Goal: Transaction & Acquisition: Subscribe to service/newsletter

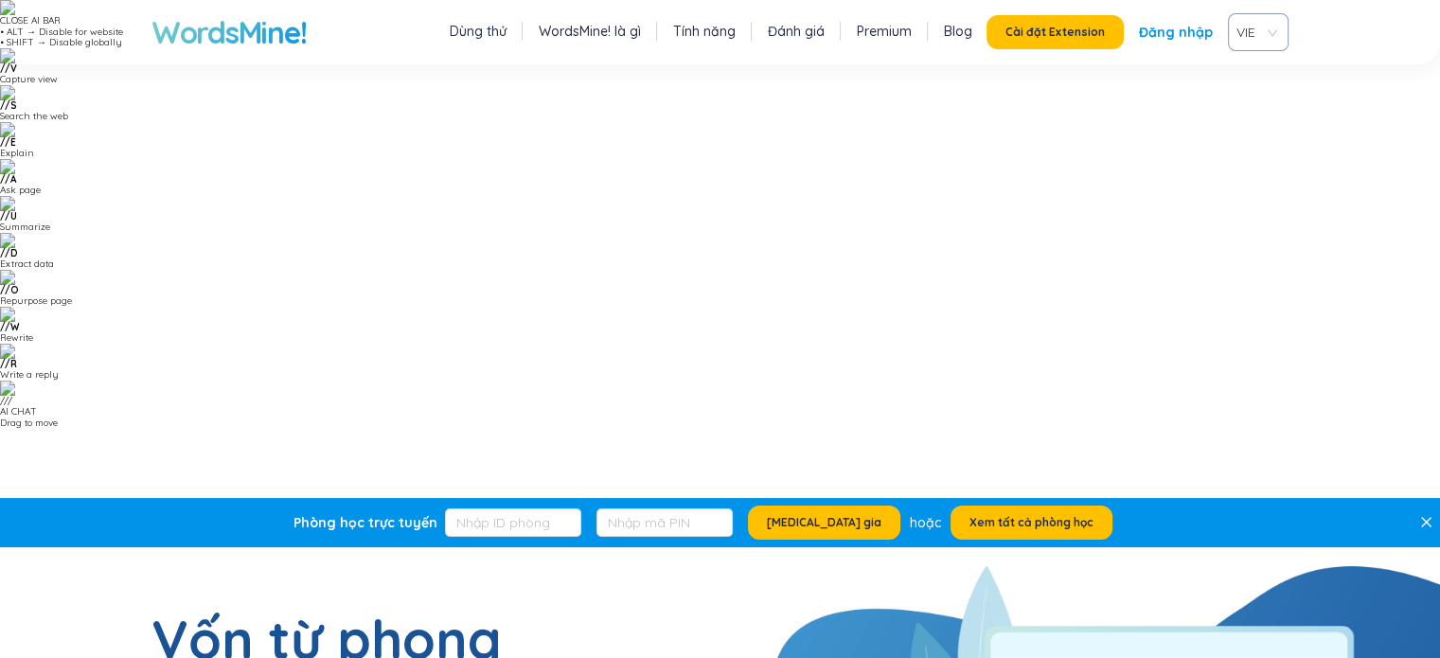
click at [912, 34] on link "Premium" at bounding box center [884, 31] width 55 height 19
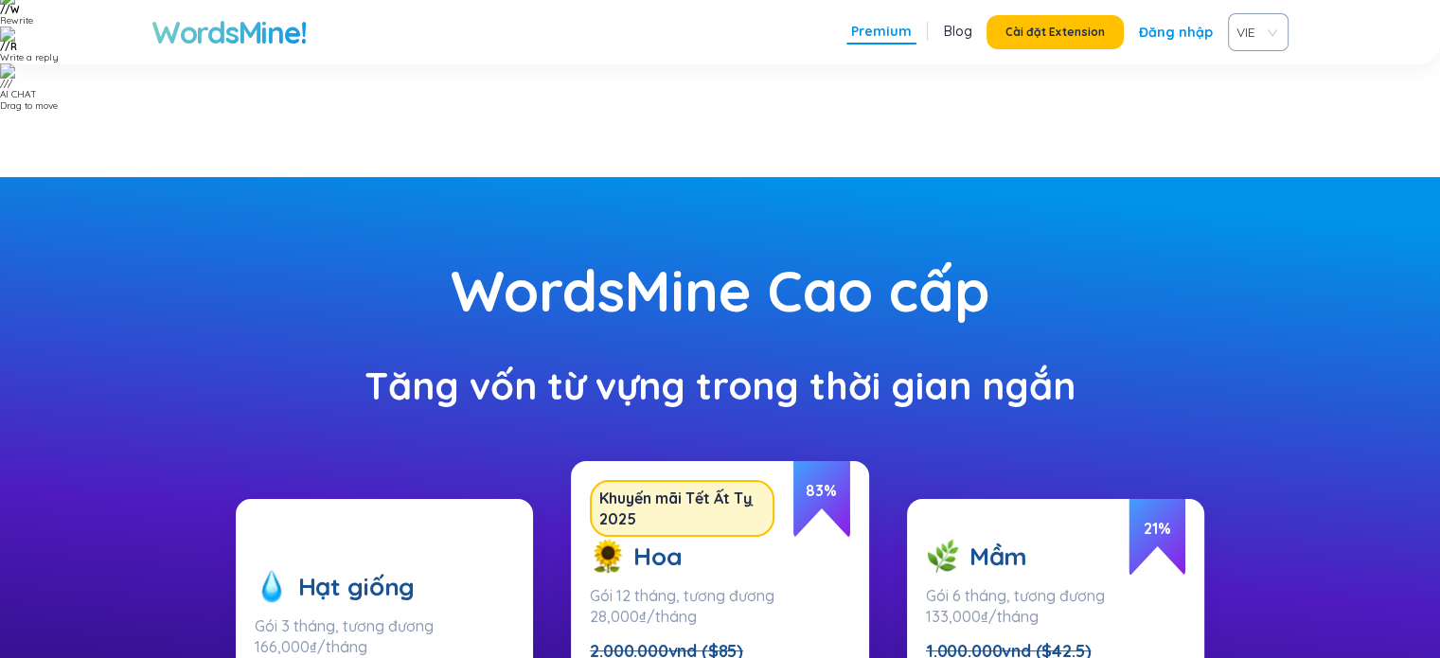
scroll to position [284, 0]
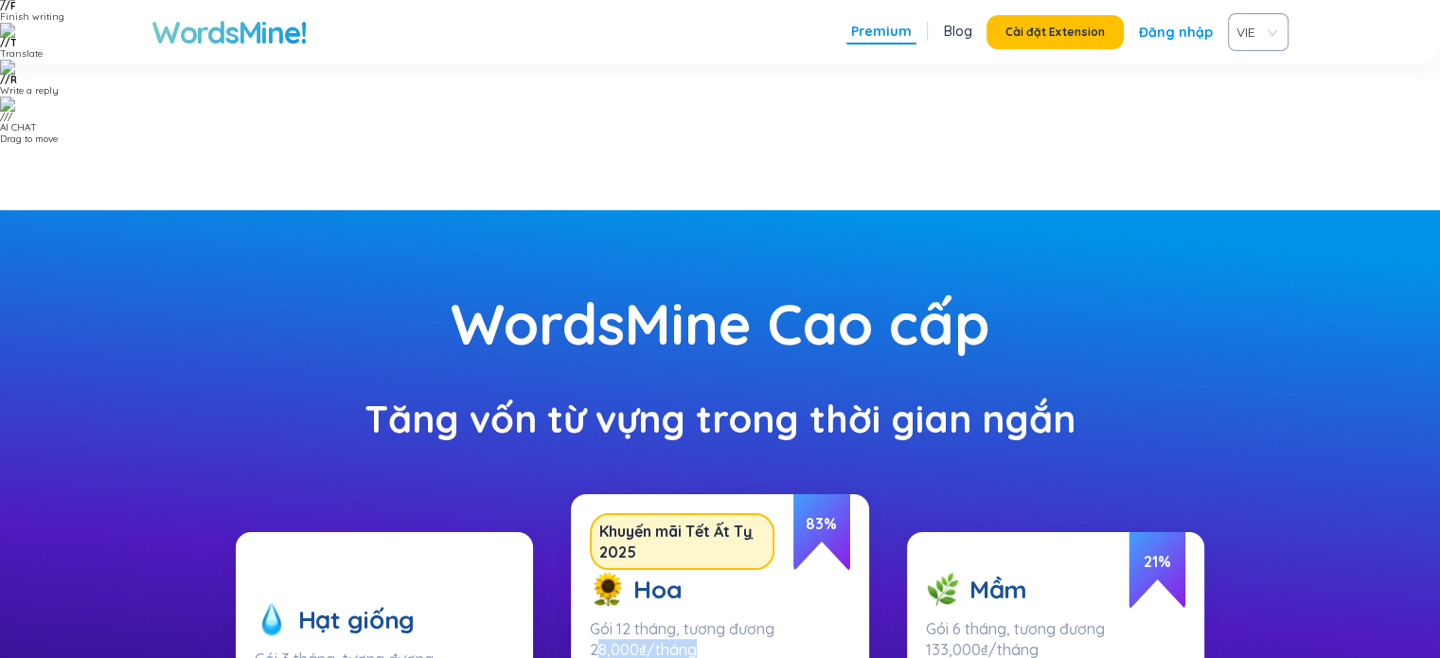
drag, startPoint x: 596, startPoint y: 218, endPoint x: 734, endPoint y: 221, distance: 137.3
click at [734, 618] on div "Gói 12 tháng, tương đương 28,000₫/tháng" at bounding box center [720, 639] width 260 height 42
drag, startPoint x: 742, startPoint y: 234, endPoint x: 723, endPoint y: 321, distance: 89.1
click at [743, 553] on div "Hoa Gói 12 tháng, tương đương 28,000₫/tháng 2.000.000vnd ($85) 340.000vnđ ($15)…" at bounding box center [720, 660] width 260 height 215
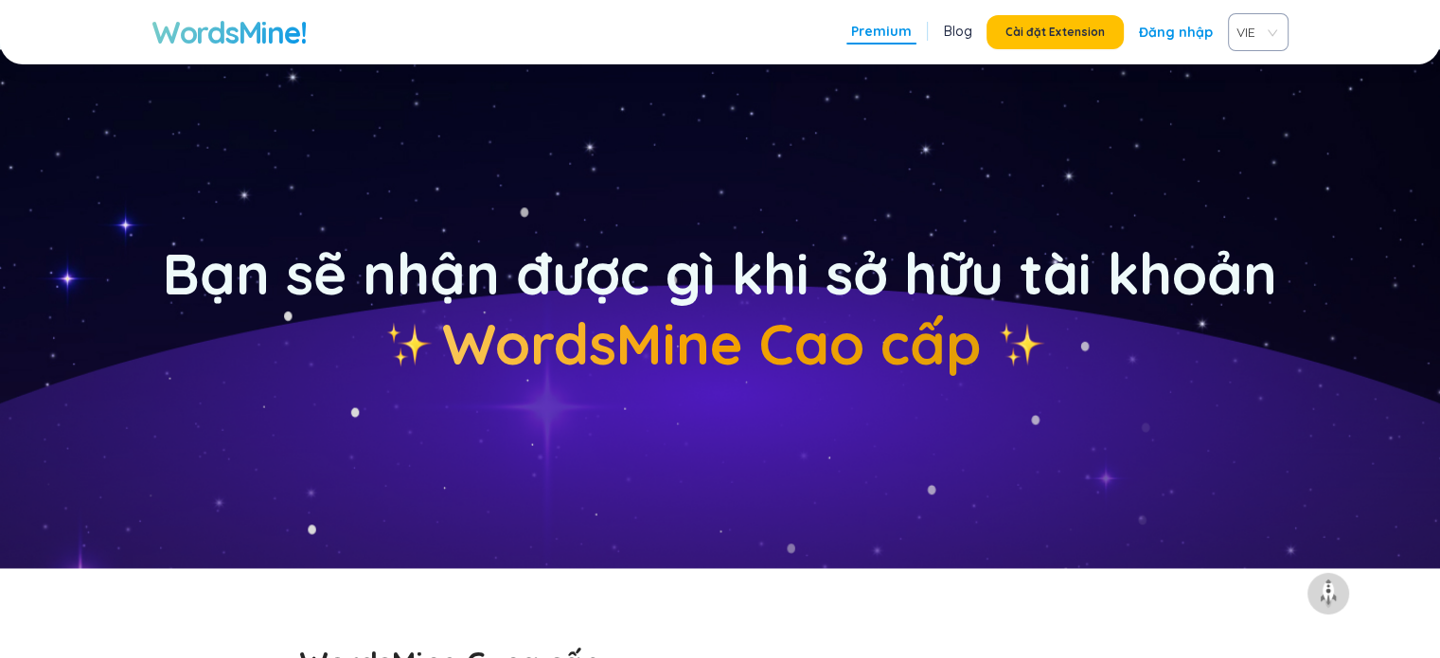
scroll to position [2914, 0]
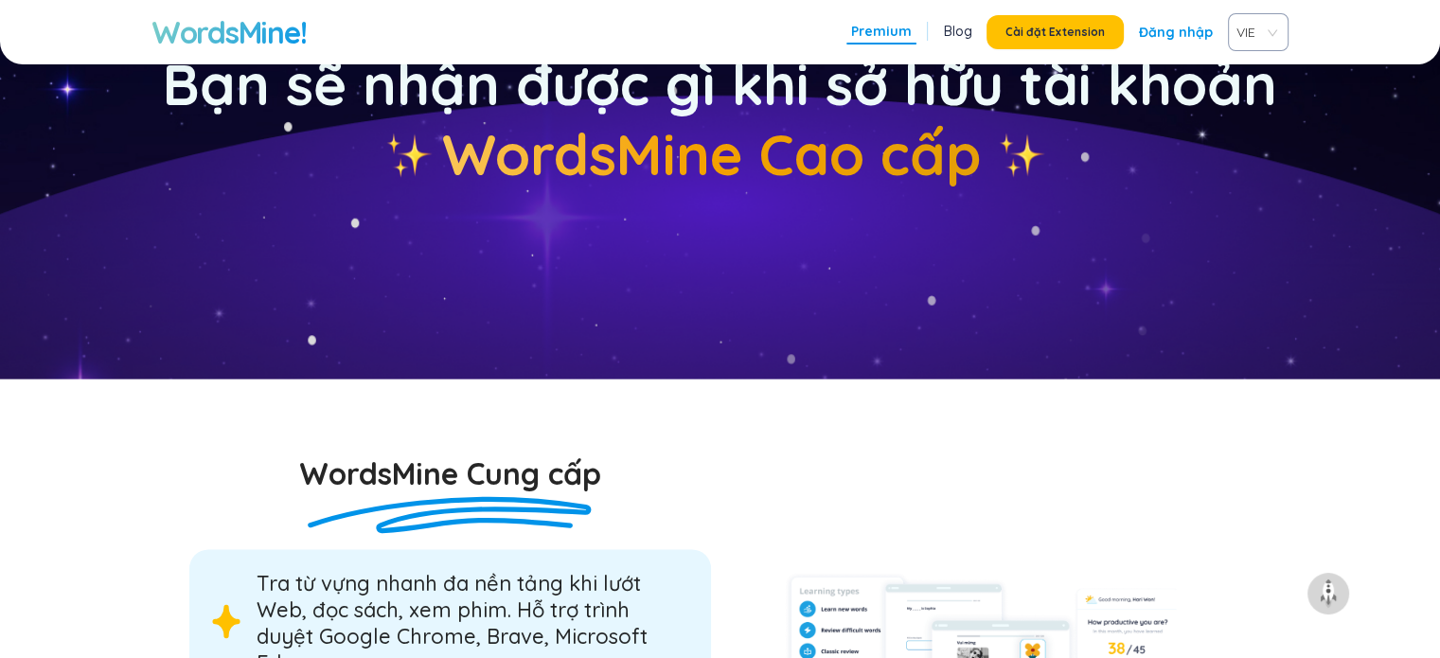
drag, startPoint x: 262, startPoint y: 319, endPoint x: 396, endPoint y: 412, distance: 162.6
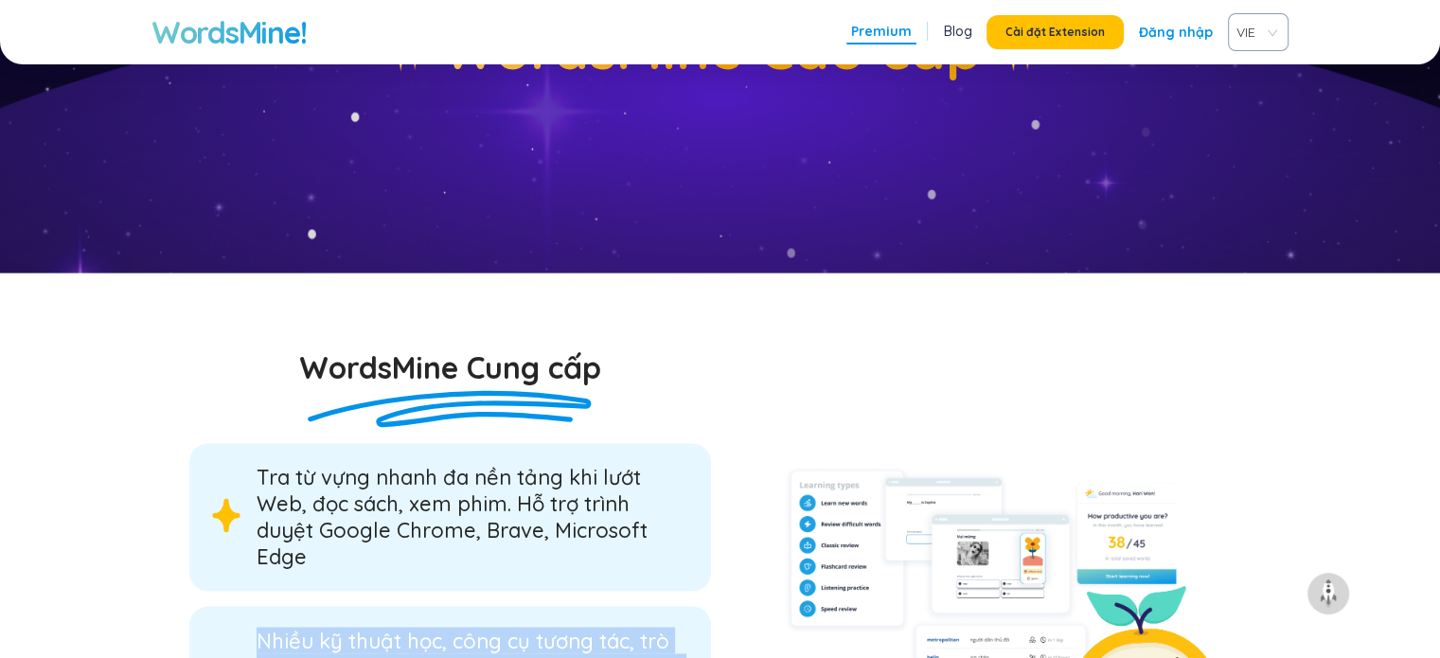
scroll to position [3198, 0]
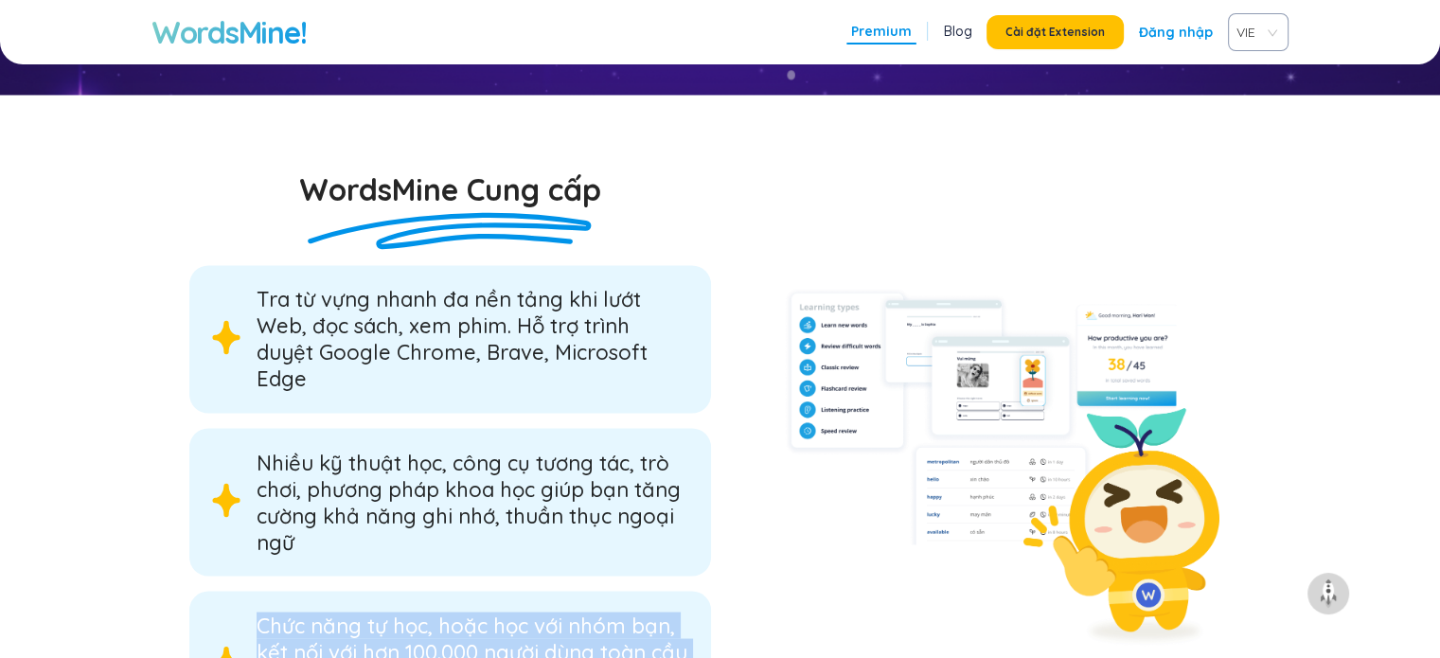
drag, startPoint x: 261, startPoint y: 195, endPoint x: 403, endPoint y: 285, distance: 168.1
click at [403, 612] on div "Chức năng tự học, hoặc học với nhóm bạn, kết nối với hơn 100.000 người dùng toà…" at bounding box center [473, 665] width 432 height 106
click at [418, 612] on div "Chức năng tự học, hoặc học với nhóm bạn, kết nối với hơn 100.000 người dùng toà…" at bounding box center [473, 665] width 432 height 106
drag, startPoint x: 311, startPoint y: 261, endPoint x: 239, endPoint y: 200, distance: 95.4
click at [233, 591] on div "Chức năng tự học, hoặc học với nhóm bạn, kết nối với hơn 100.000 người dùng toà…" at bounding box center [450, 665] width 522 height 148
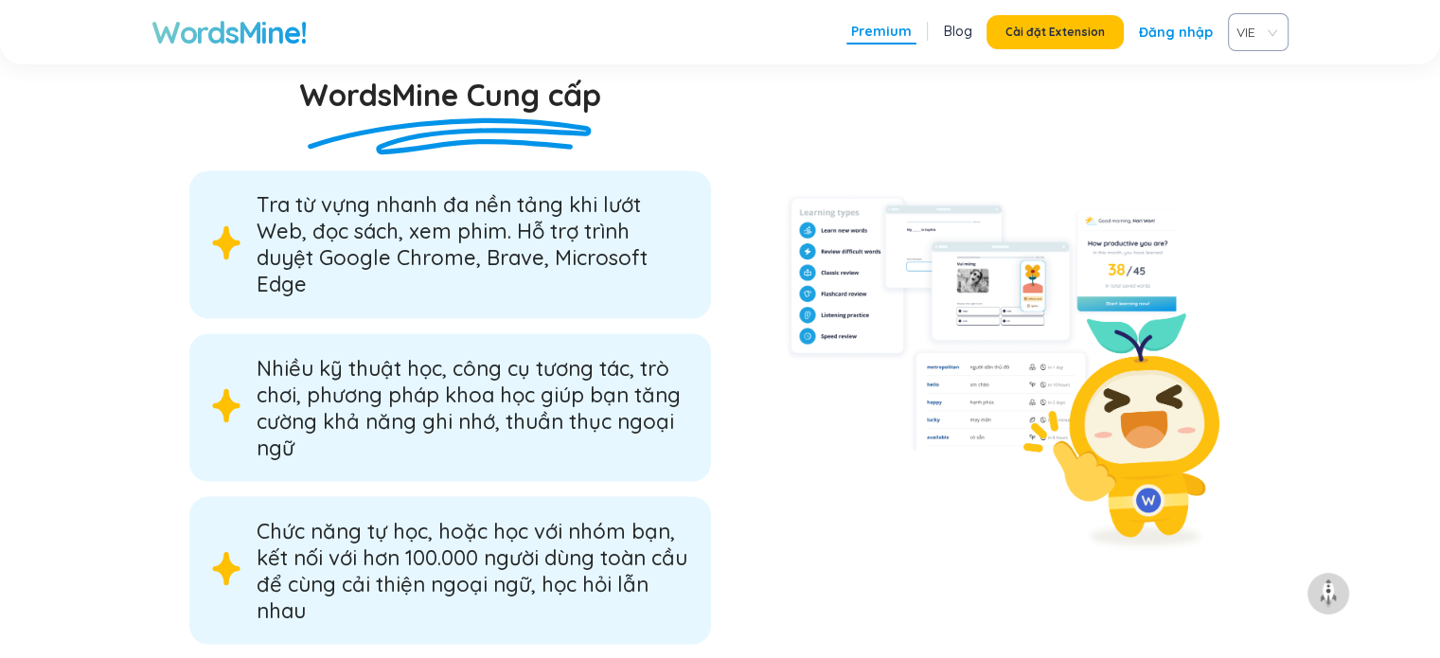
drag, startPoint x: 374, startPoint y: 461, endPoint x: 352, endPoint y: 507, distance: 50.4
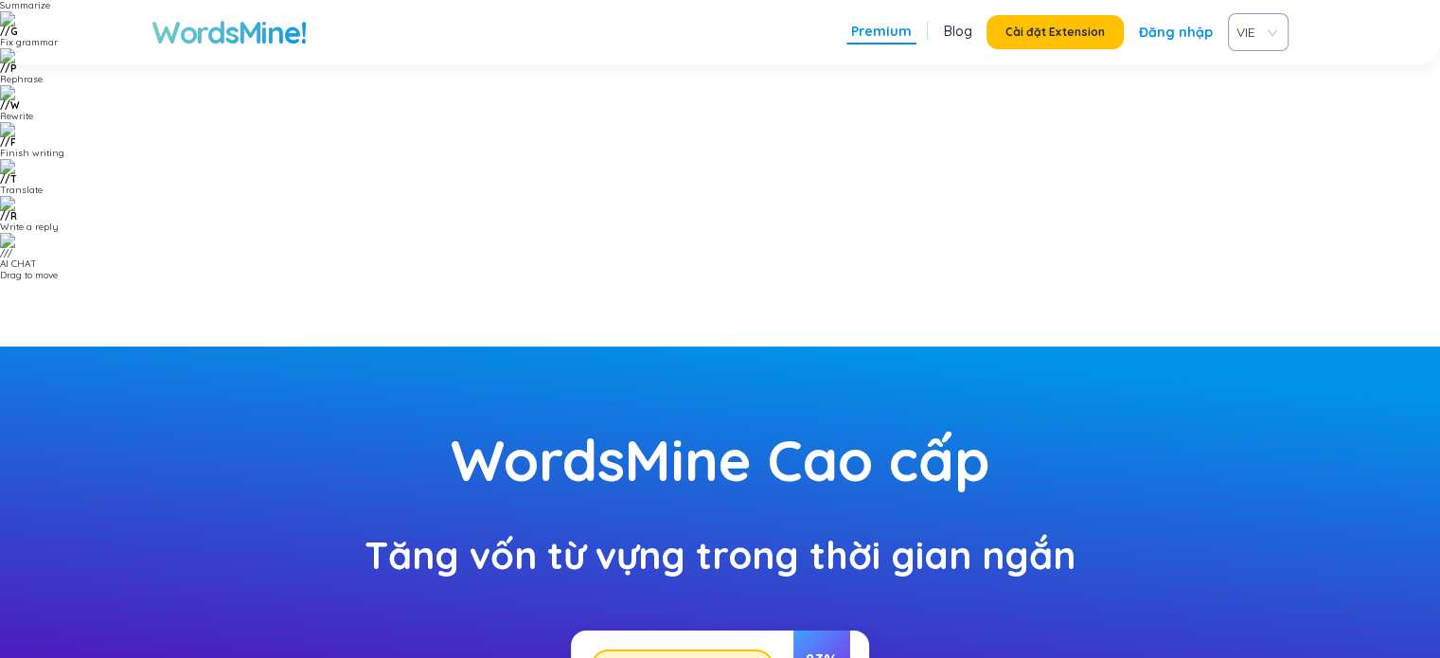
scroll to position [0, 0]
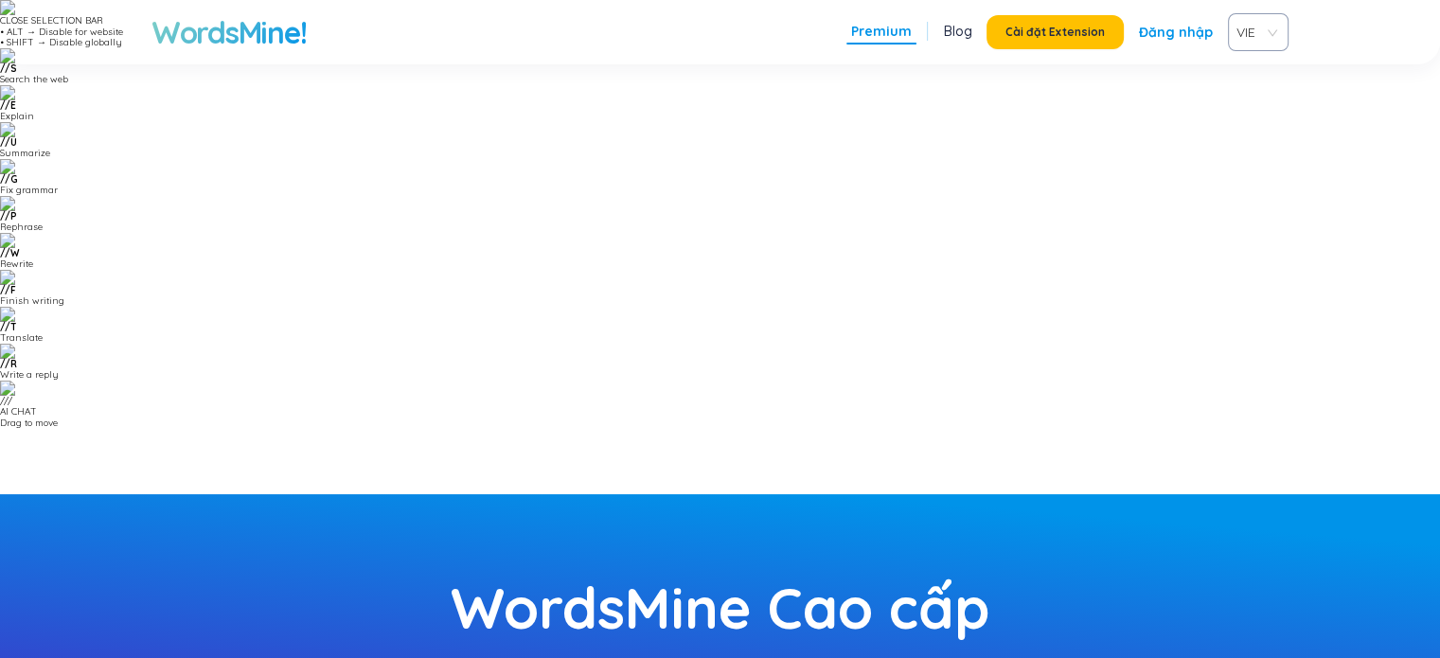
click at [247, 38] on h1 "WordsMine!" at bounding box center [228, 32] width 154 height 38
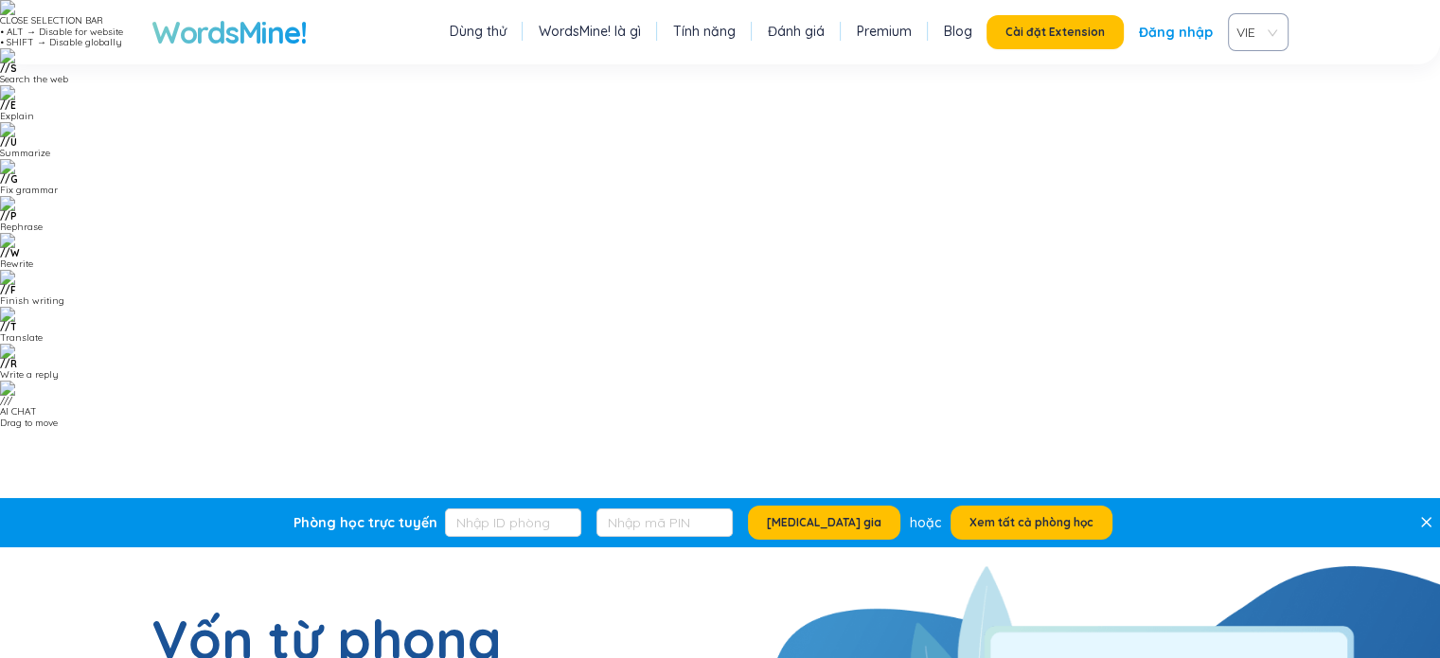
click at [716, 30] on link "Tính năng" at bounding box center [704, 31] width 62 height 19
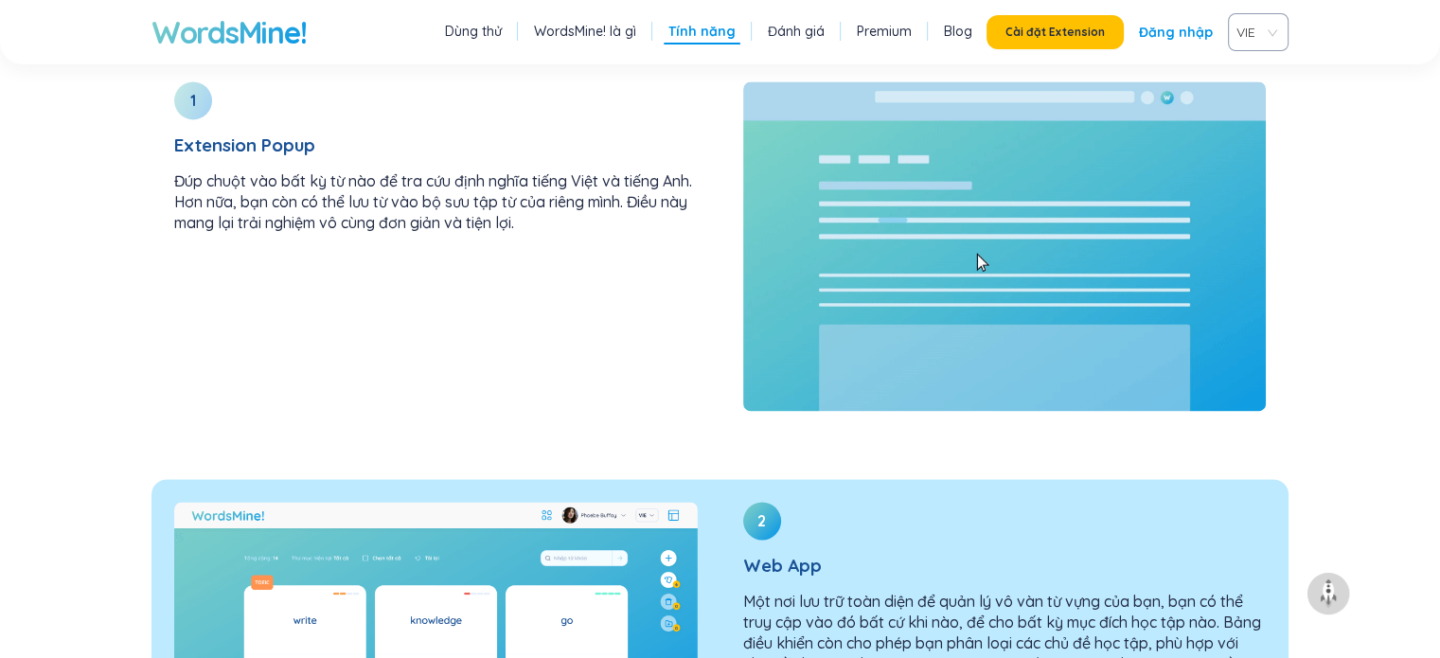
scroll to position [2592, 0]
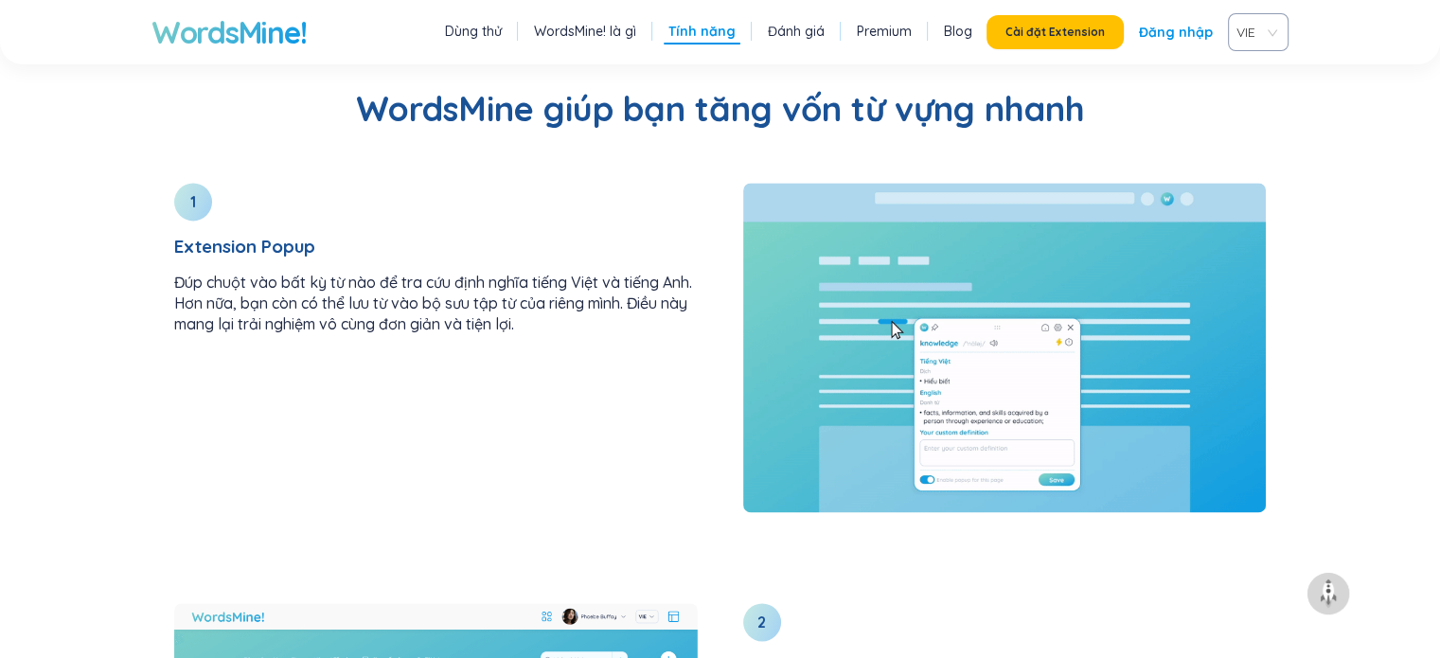
drag, startPoint x: 1015, startPoint y: 232, endPoint x: 1453, endPoint y: 182, distance: 441.2
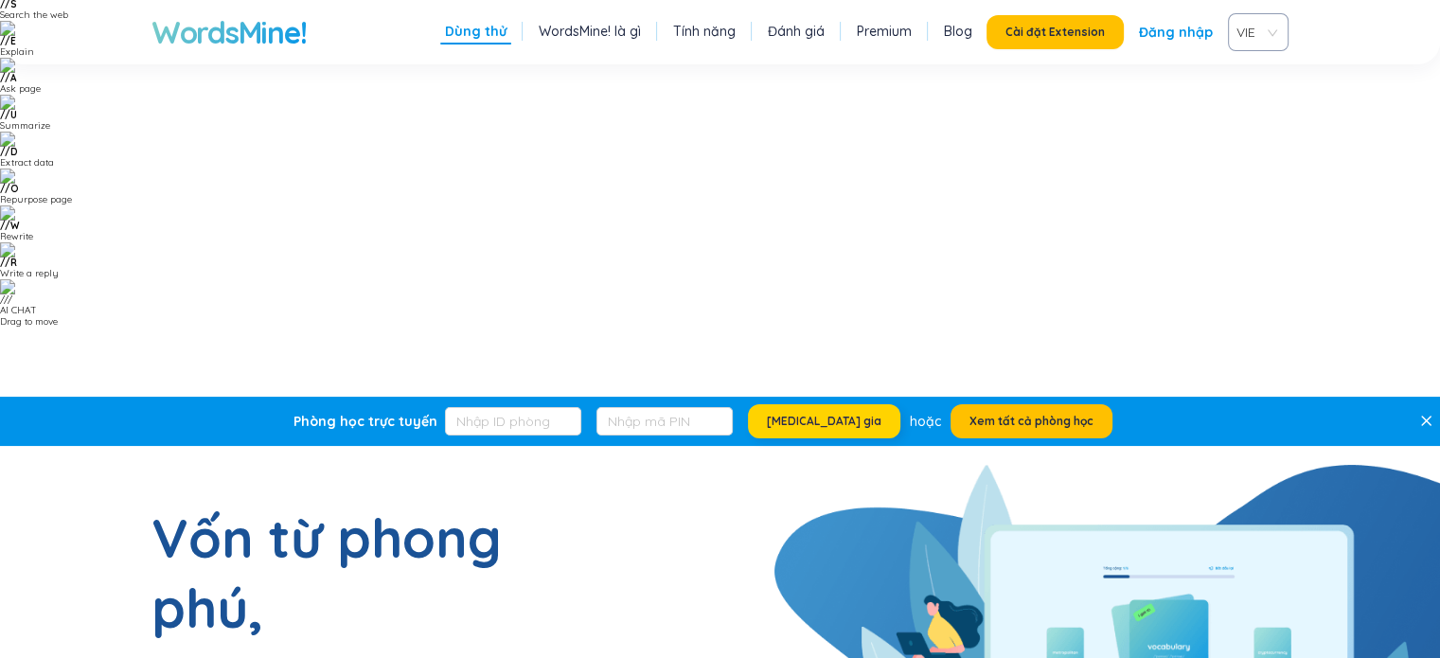
scroll to position [0, 0]
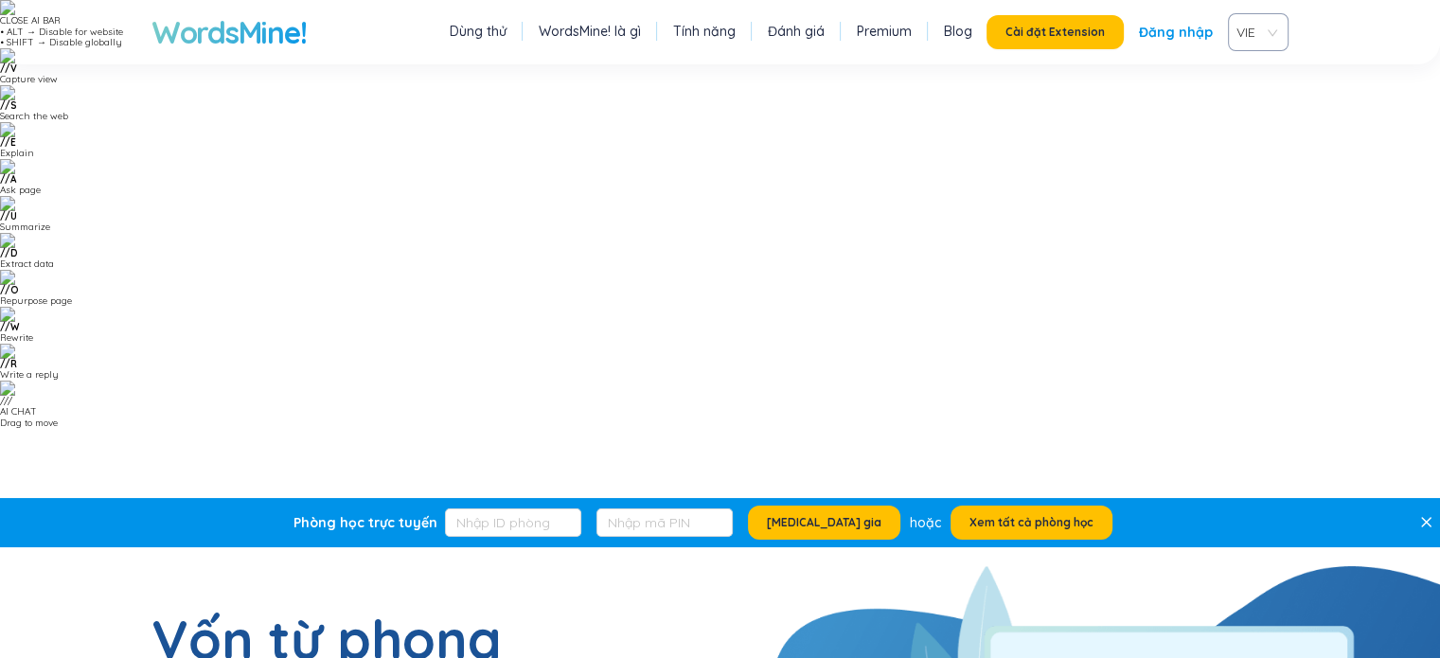
click at [1178, 27] on link "Đăng nhập" at bounding box center [1176, 32] width 74 height 34
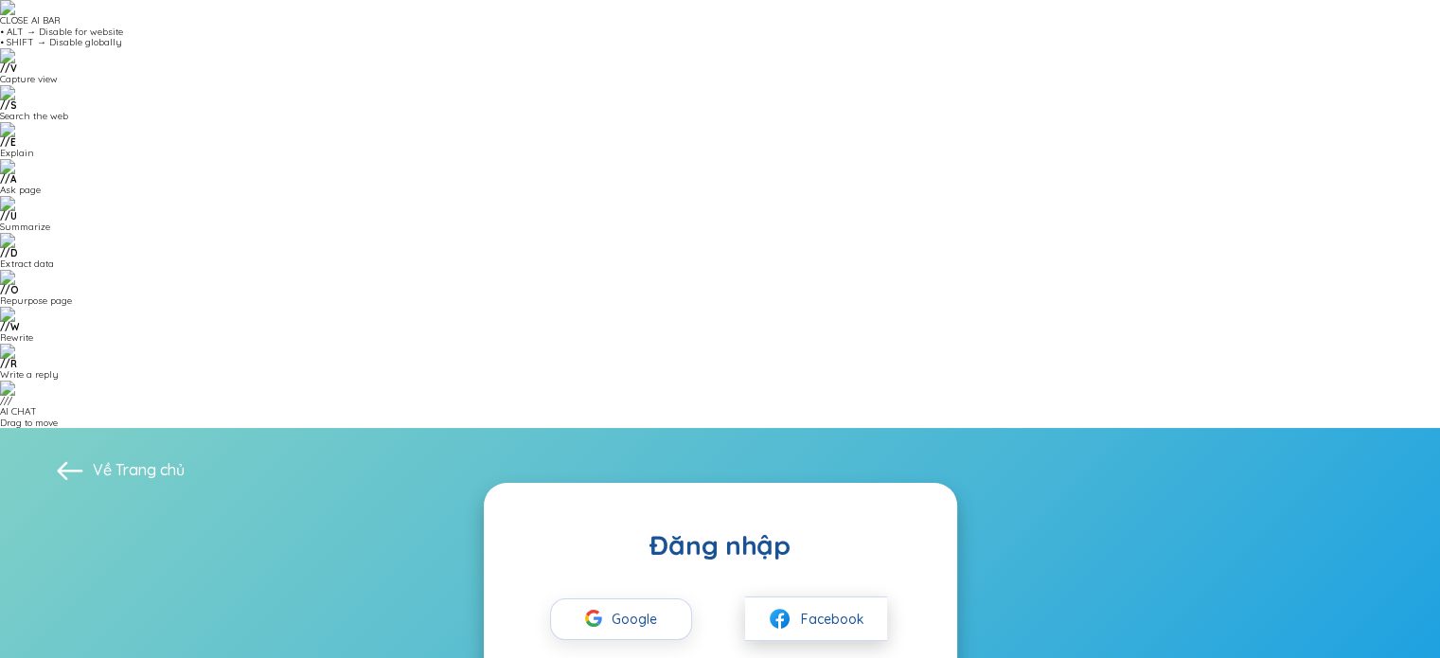
click at [822, 609] on span "Facebook" at bounding box center [832, 619] width 63 height 21
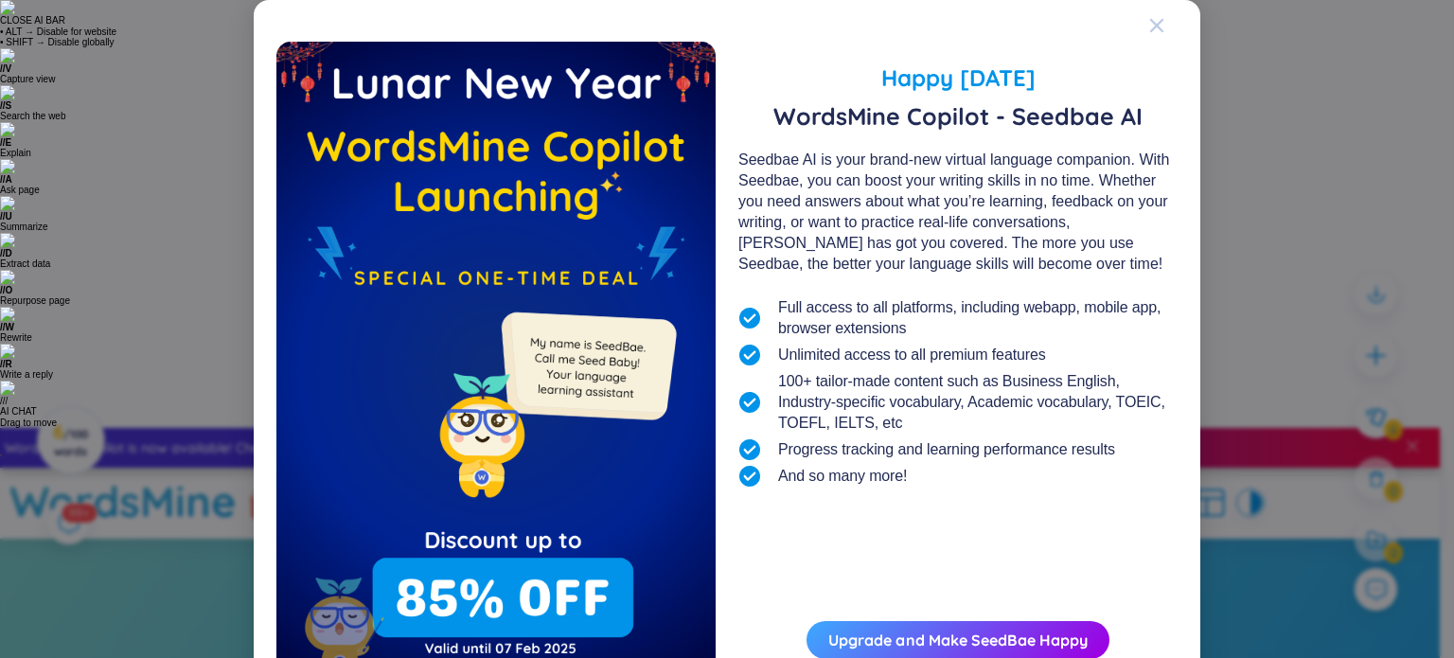
click at [1155, 30] on icon "Close" at bounding box center [1156, 25] width 13 height 13
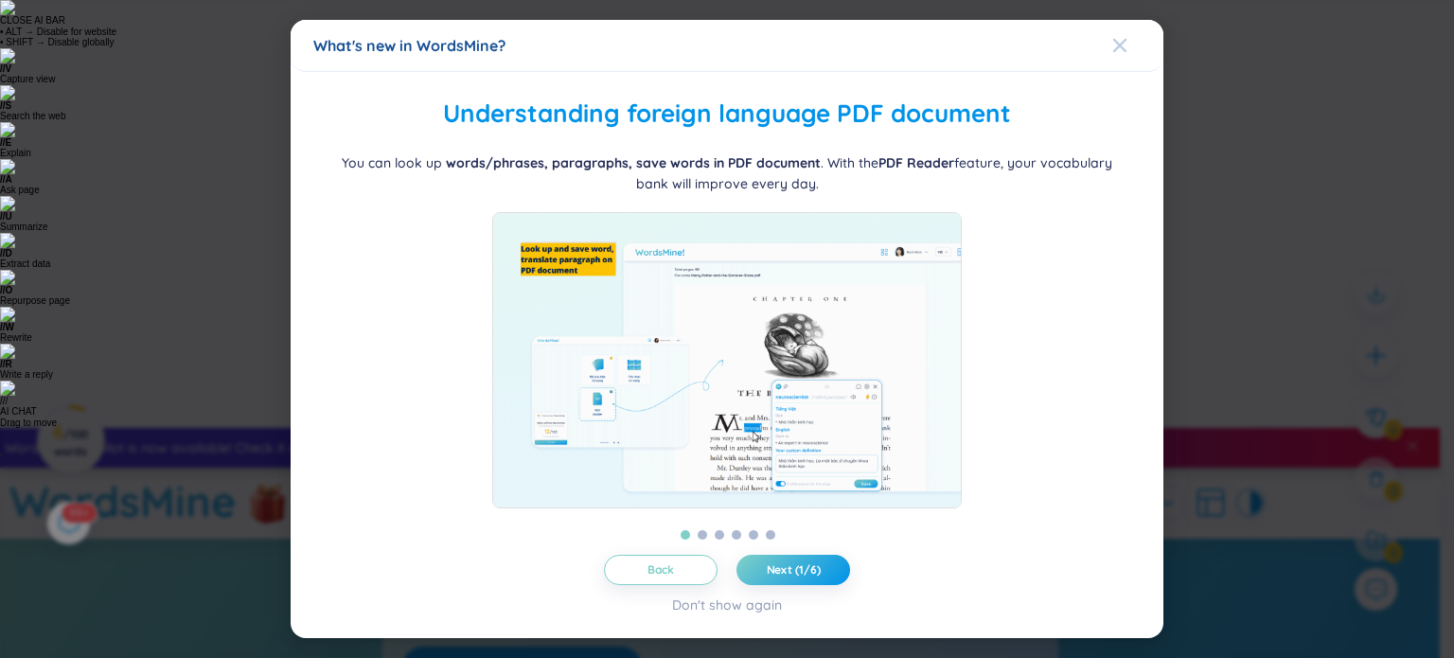
click at [1129, 39] on span "Close" at bounding box center [1137, 45] width 51 height 51
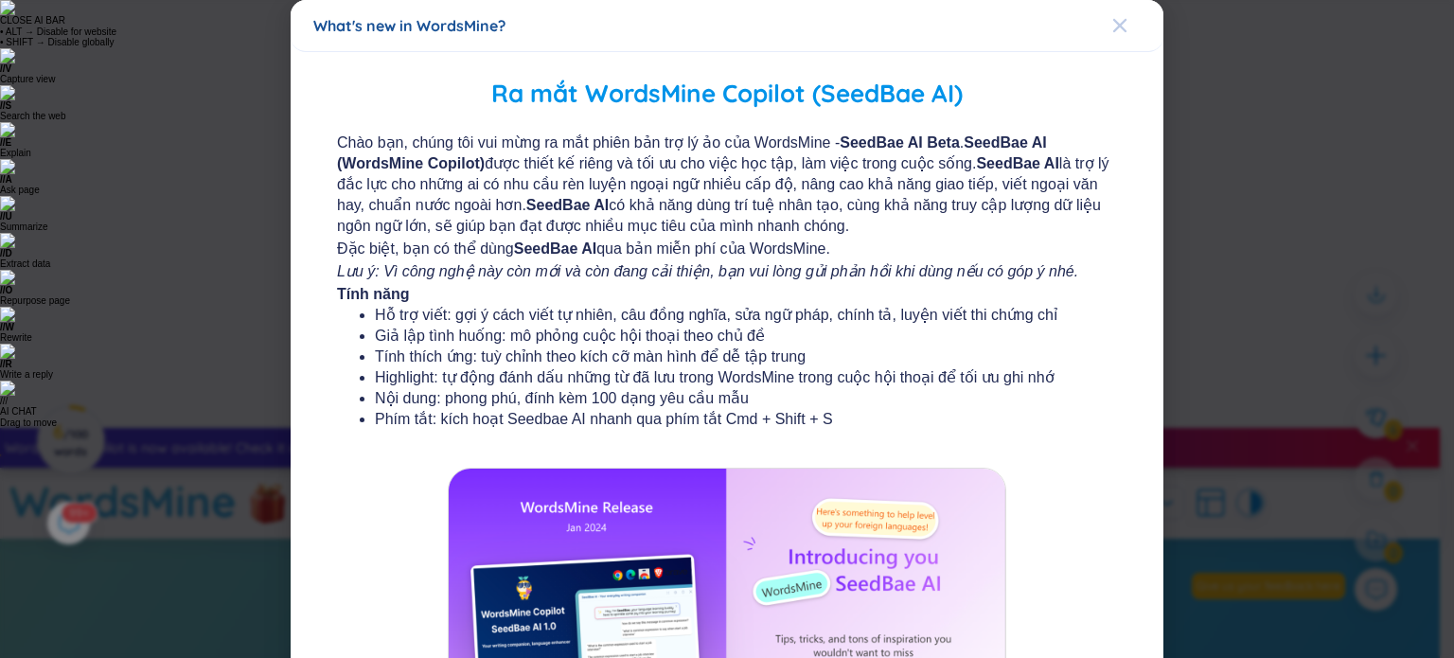
click at [1113, 29] on icon "Close" at bounding box center [1119, 25] width 13 height 13
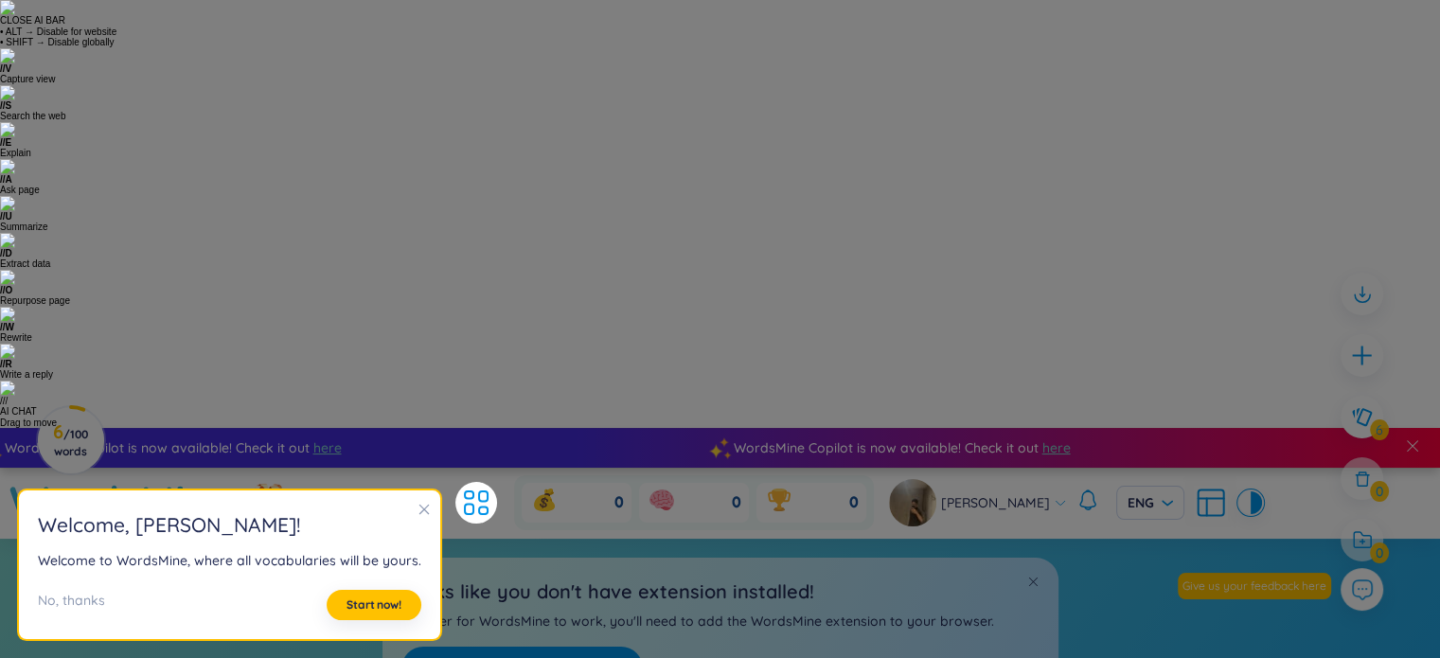
click at [424, 511] on section "Welcome , [PERSON_NAME] ! Welcome to WordsMine, where all vocabularies will be …" at bounding box center [229, 565] width 421 height 150
click at [384, 605] on span "Start now!" at bounding box center [374, 604] width 55 height 15
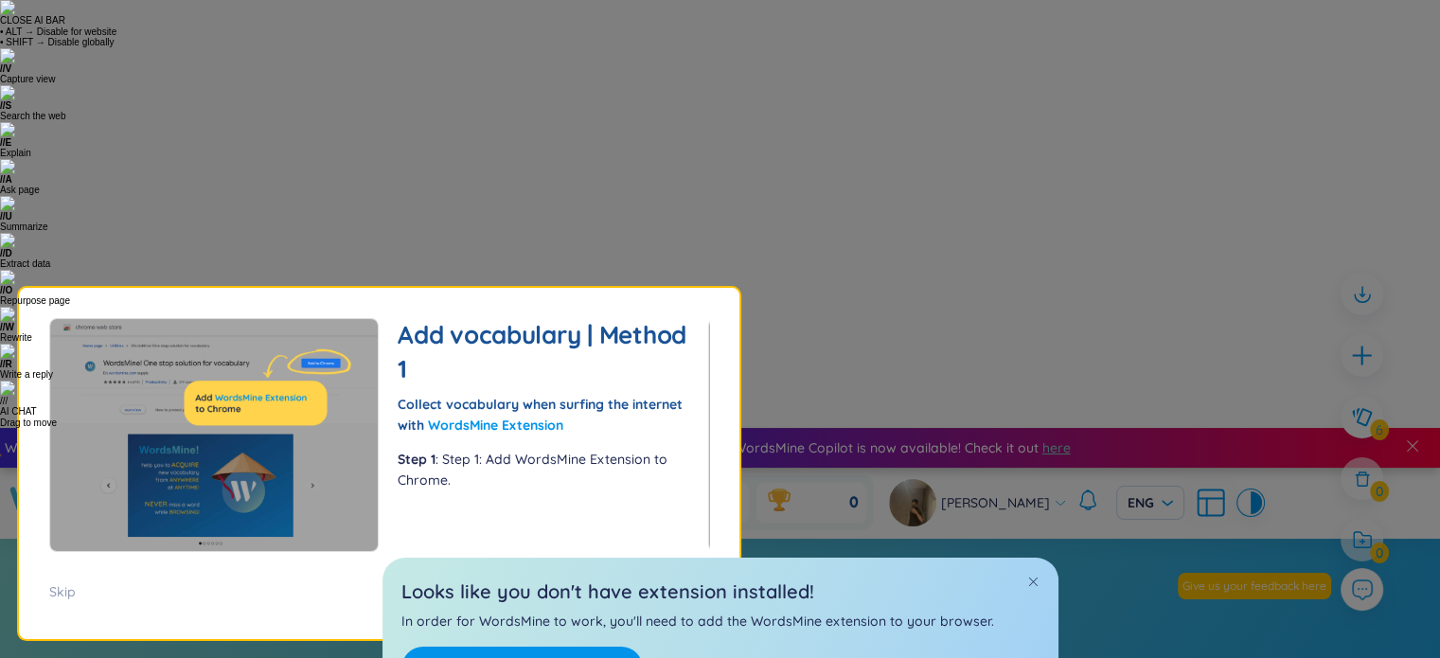
click at [642, 594] on span "Next (1/5)" at bounding box center [651, 591] width 63 height 19
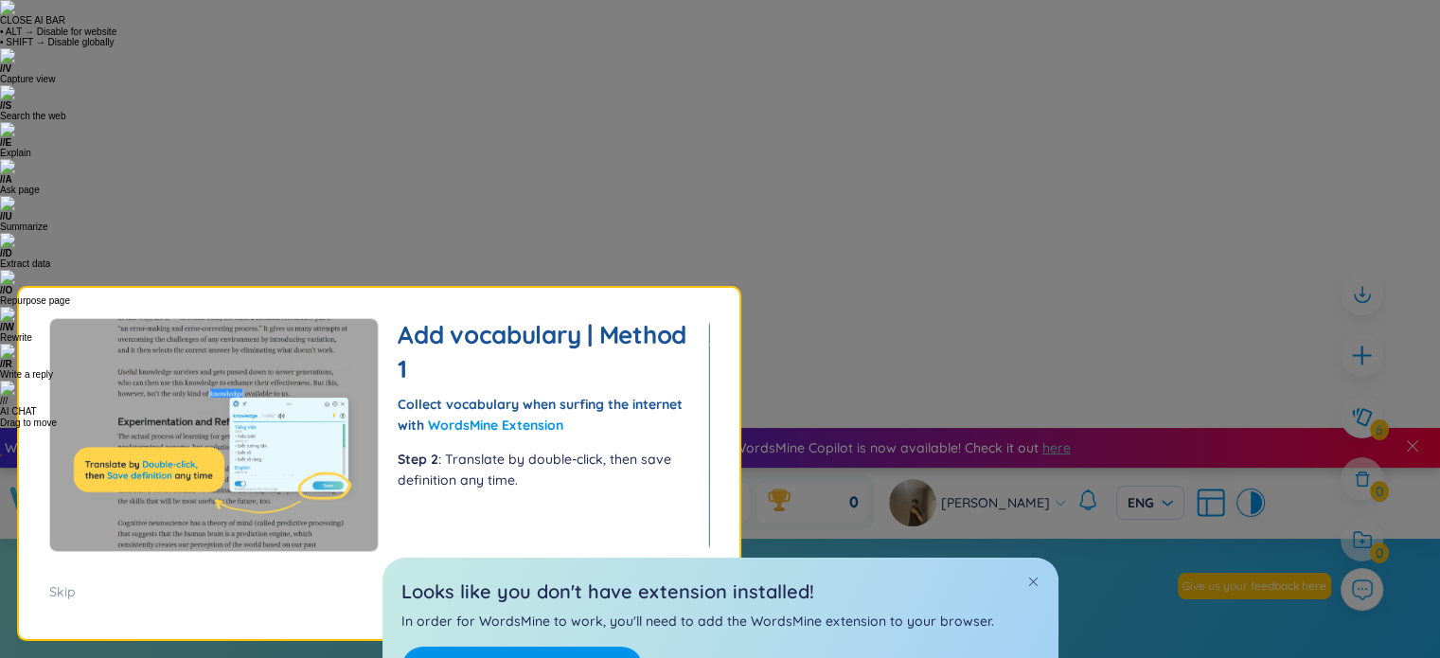
click at [560, 590] on button "Back" at bounding box center [538, 592] width 95 height 34
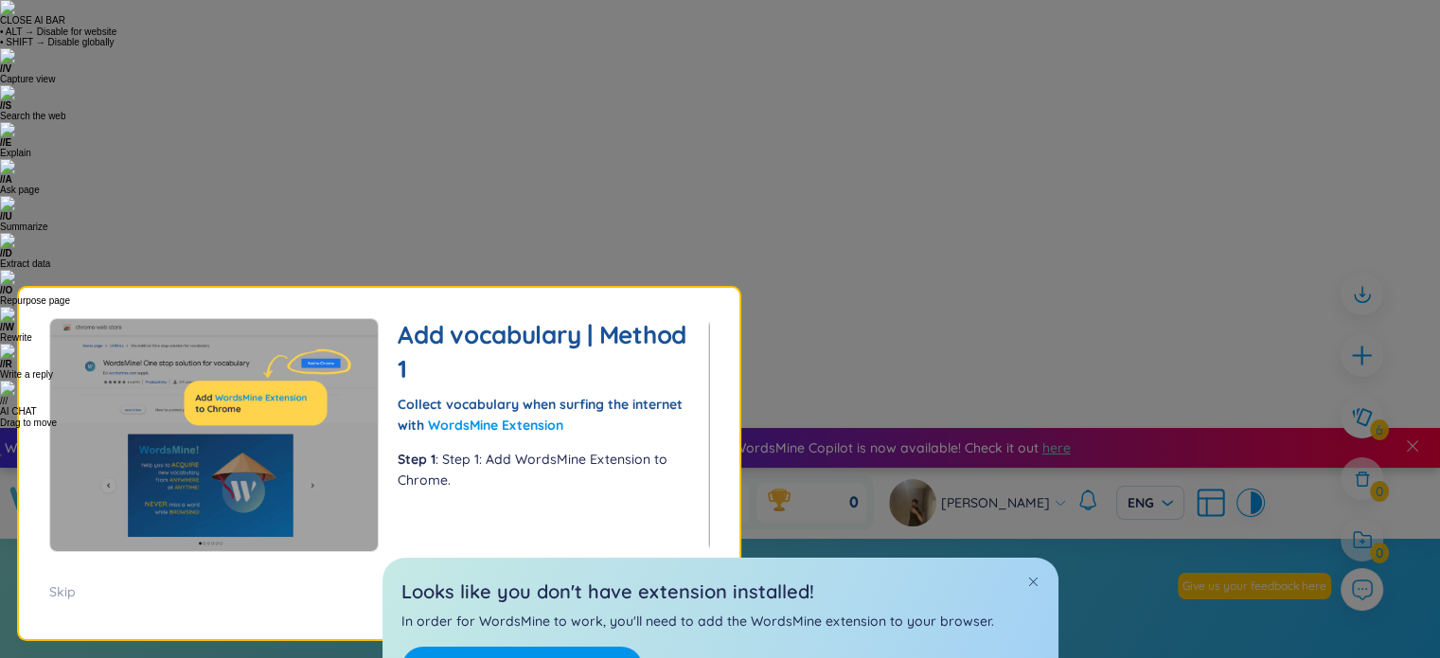
click at [636, 589] on span "Next (1/5)" at bounding box center [651, 591] width 63 height 19
click at [636, 588] on span "Next (1/5)" at bounding box center [651, 591] width 63 height 19
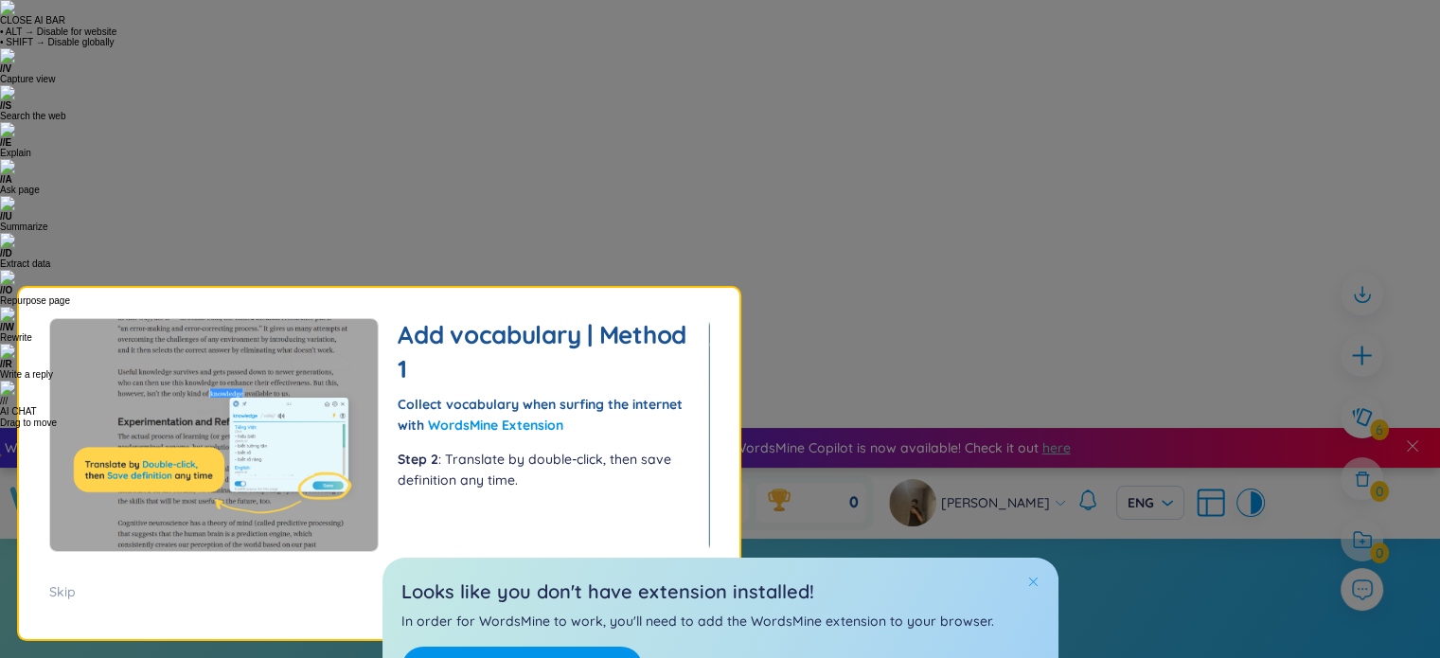
click at [1029, 575] on span at bounding box center [1032, 581] width 13 height 13
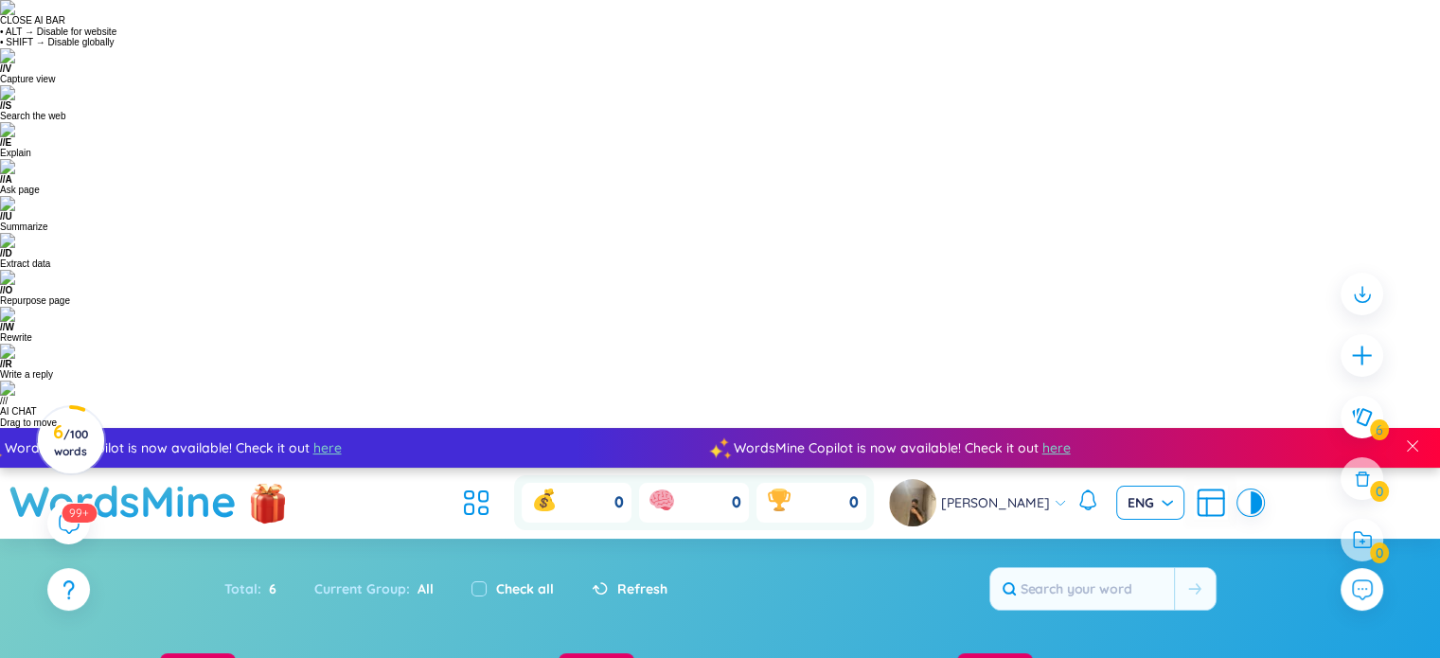
click at [1128, 493] on span "ENG" at bounding box center [1150, 502] width 45 height 19
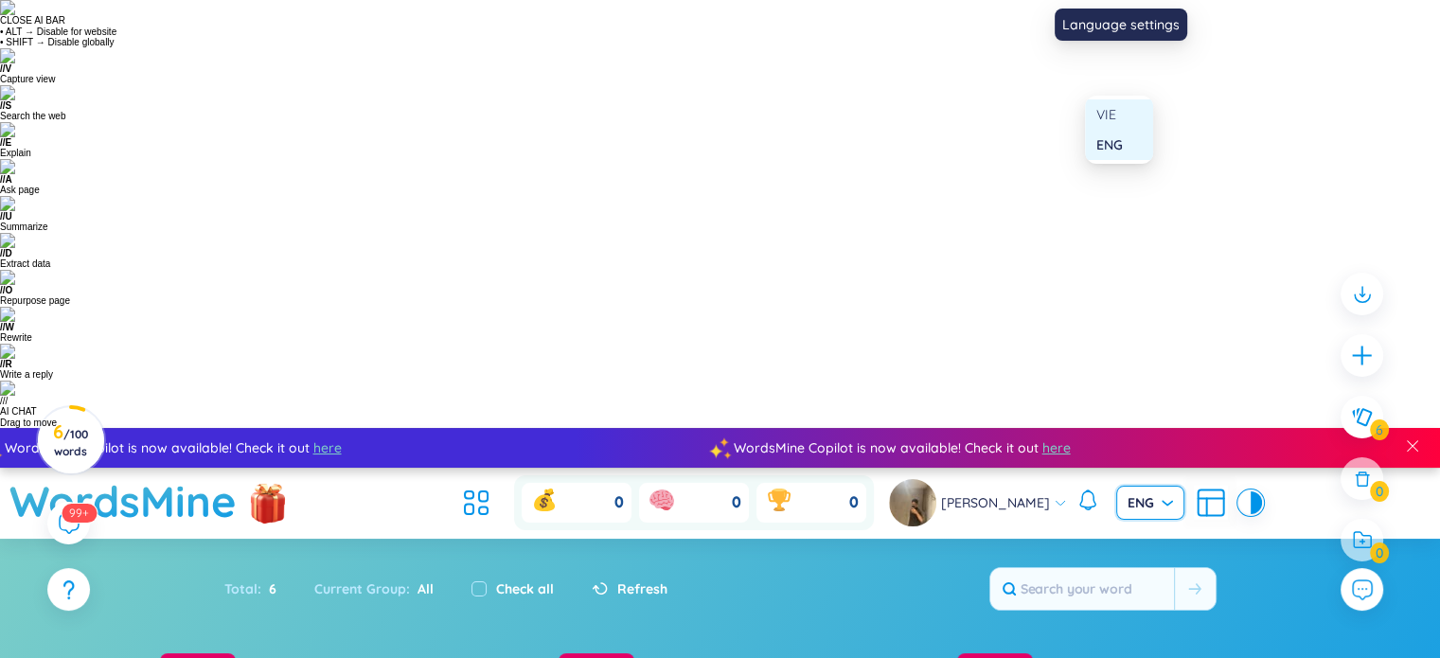
click at [1114, 116] on div "VIE" at bounding box center [1118, 114] width 45 height 21
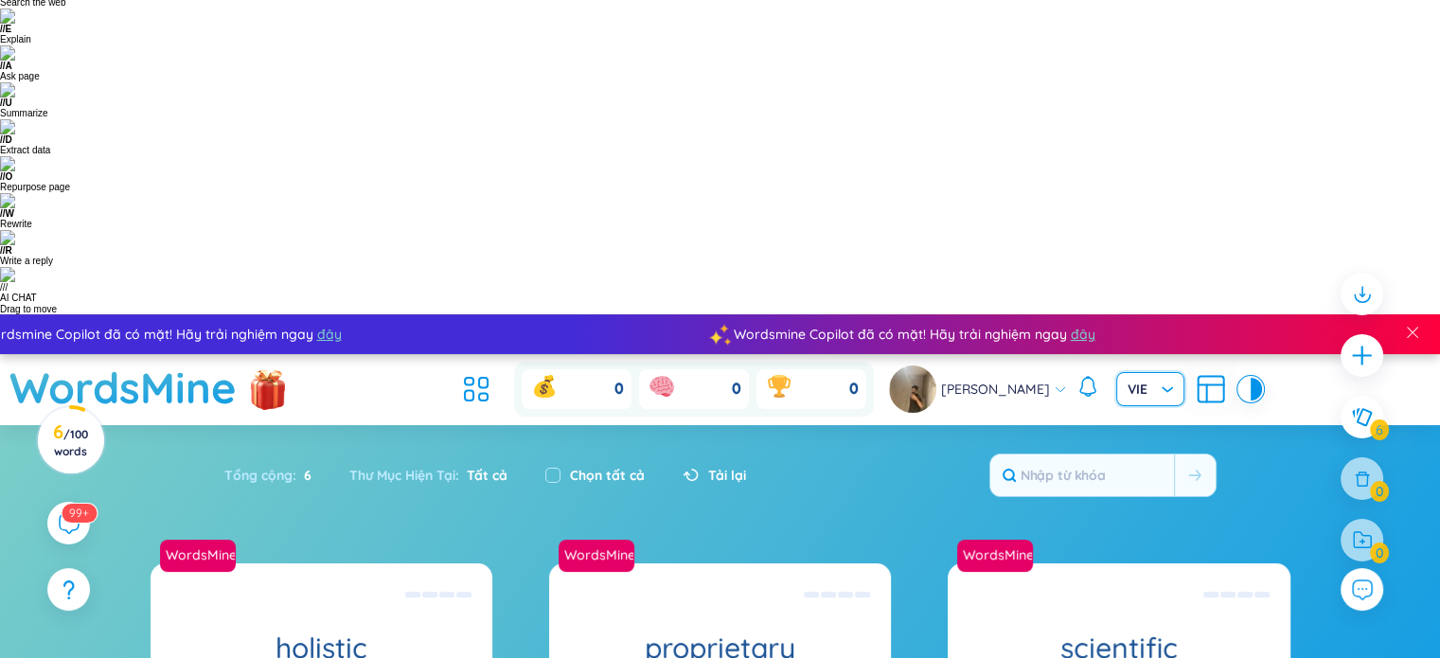
scroll to position [222, 0]
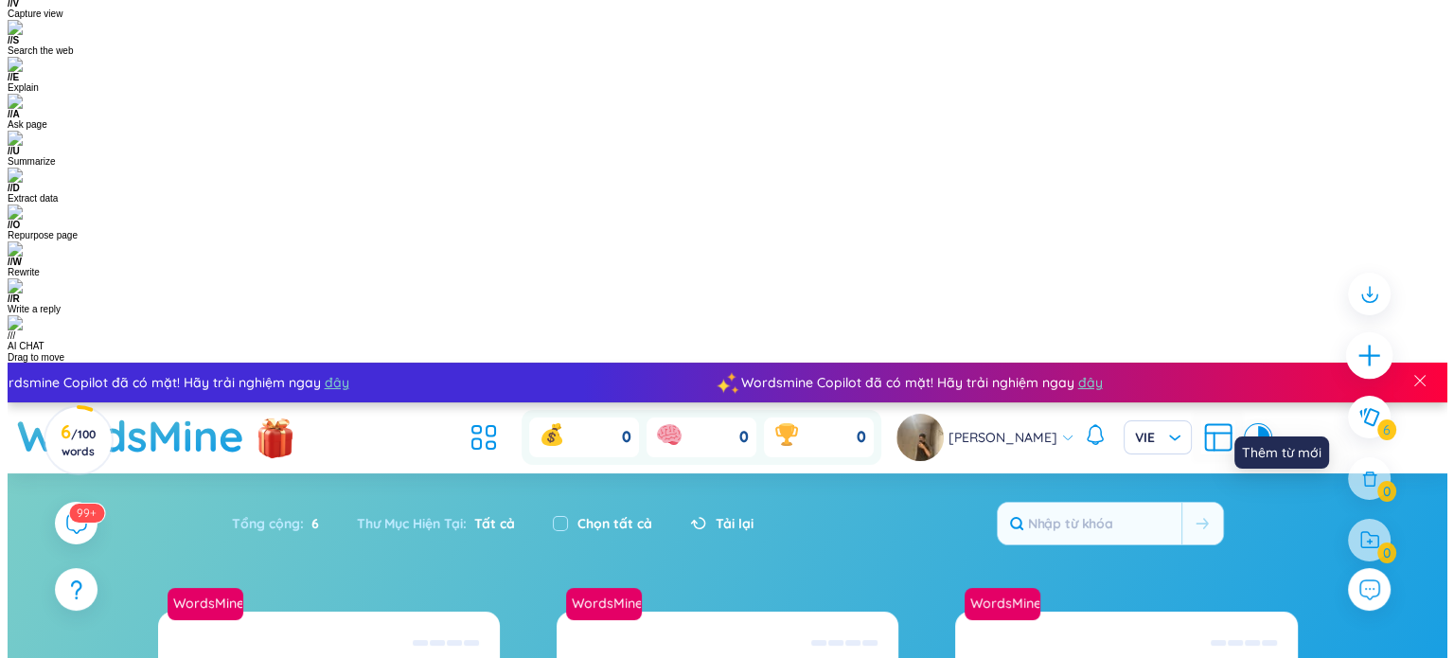
scroll to position [0, 0]
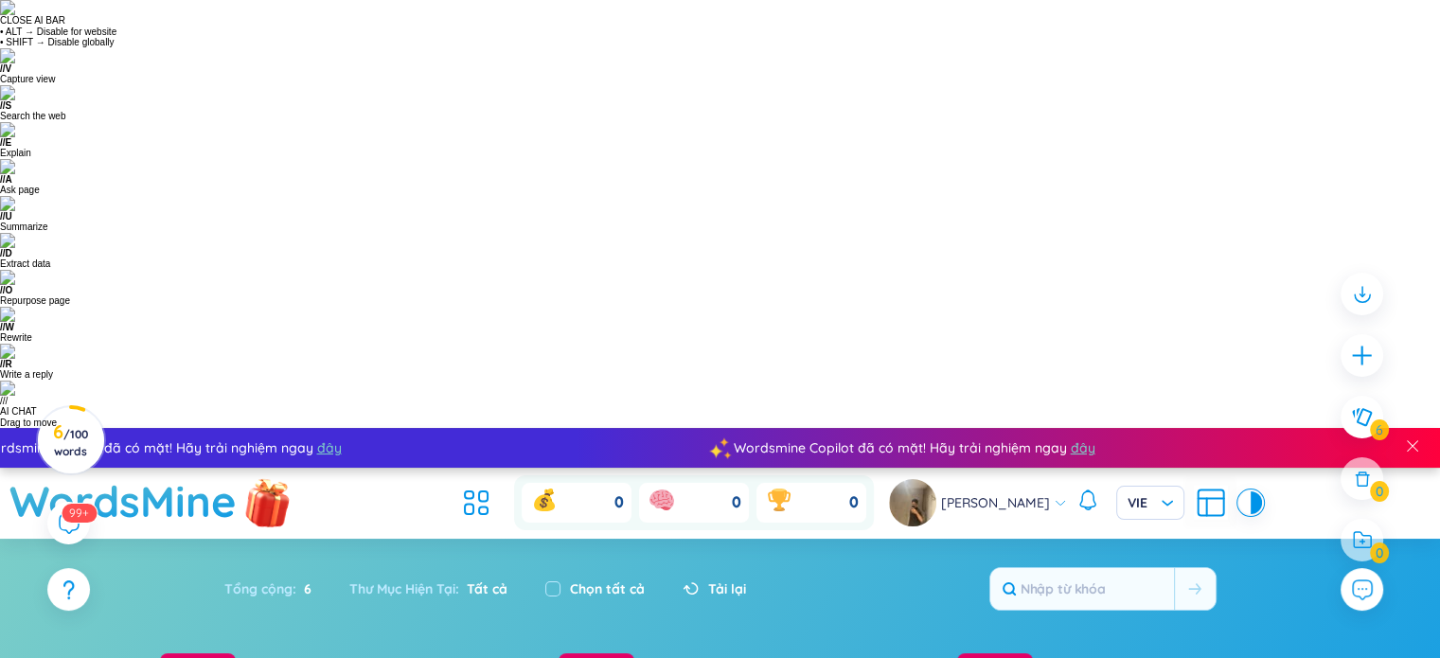
click at [261, 468] on img at bounding box center [268, 505] width 57 height 75
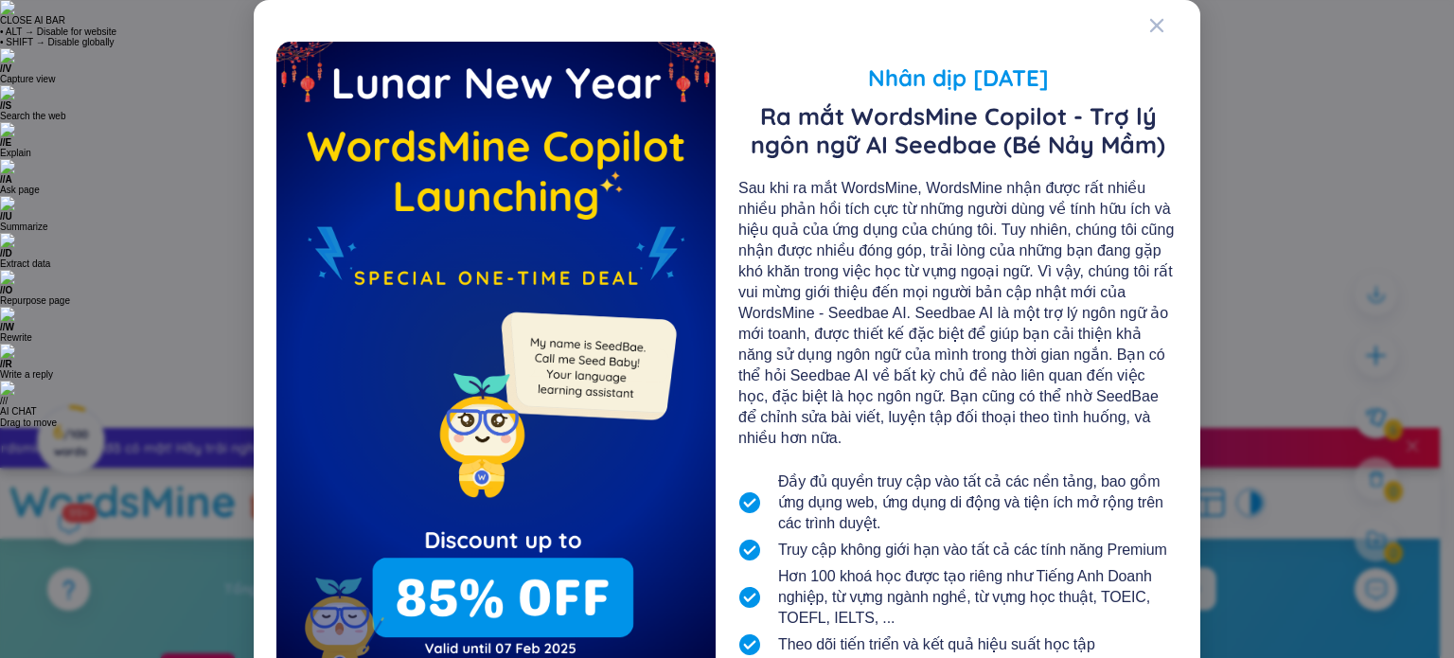
click at [1261, 154] on div "Nhân dịp [DATE] Ra mắt WordsMine Copilot - Trợ lý ngôn ngữ AI Seedbae (Bé Nảy M…" at bounding box center [727, 329] width 1454 height 658
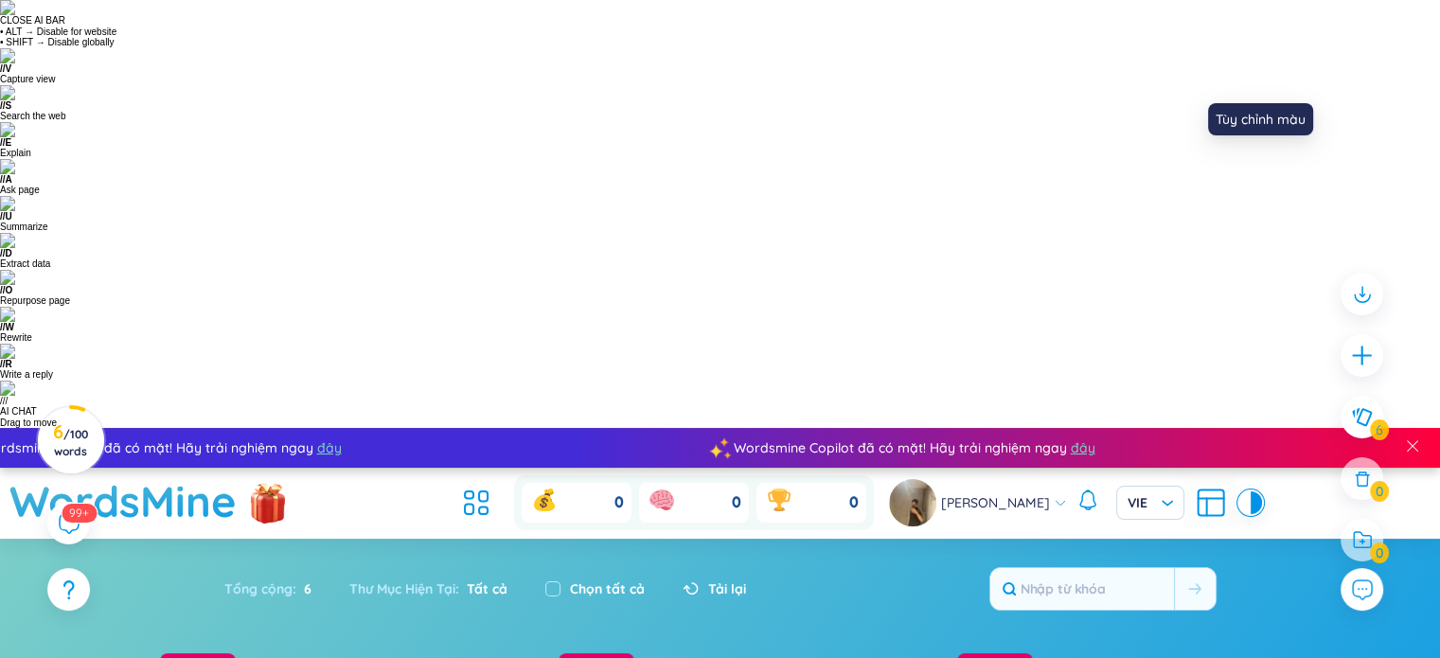
click at [1239, 491] on div at bounding box center [1244, 502] width 11 height 23
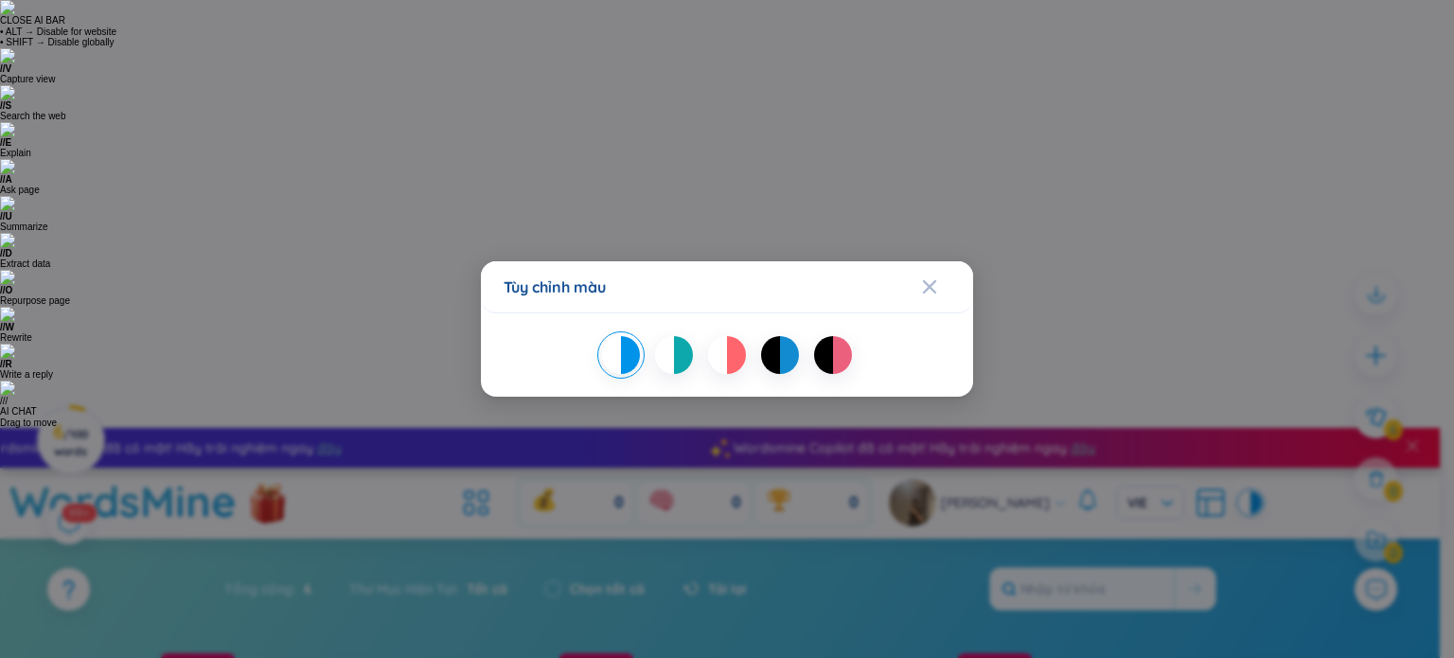
drag, startPoint x: 1259, startPoint y: 116, endPoint x: 1173, endPoint y: 102, distance: 87.3
click at [1259, 116] on div "Tùy chỉnh màu" at bounding box center [727, 329] width 1454 height 658
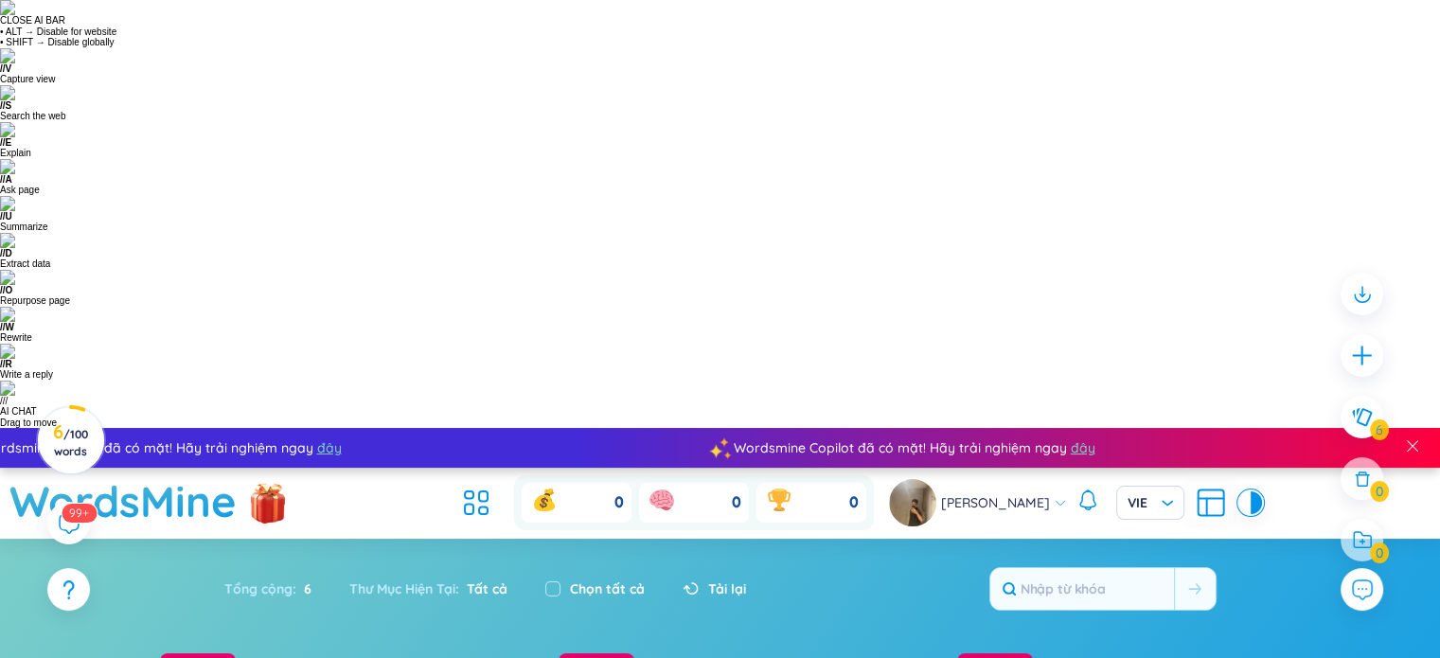
click at [992, 492] on span "[PERSON_NAME]" at bounding box center [995, 502] width 109 height 21
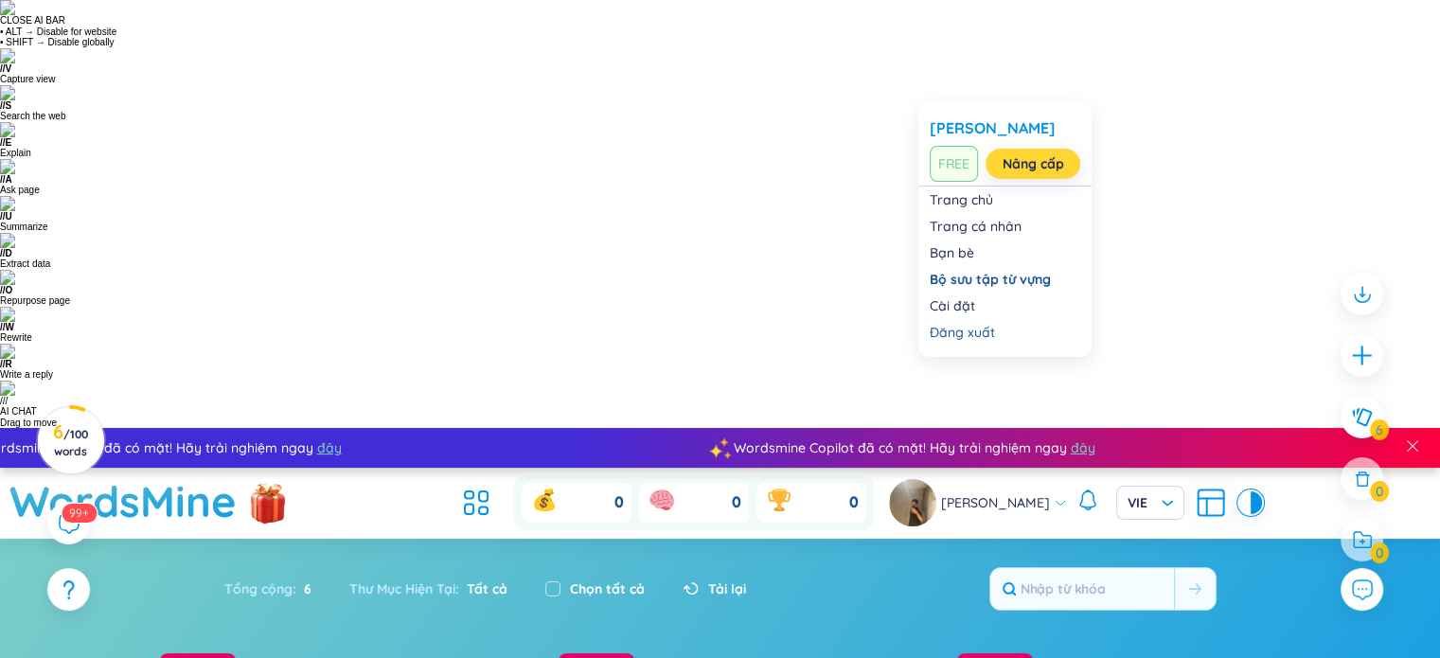
click at [1019, 165] on link "Nâng cấp" at bounding box center [1034, 163] width 62 height 21
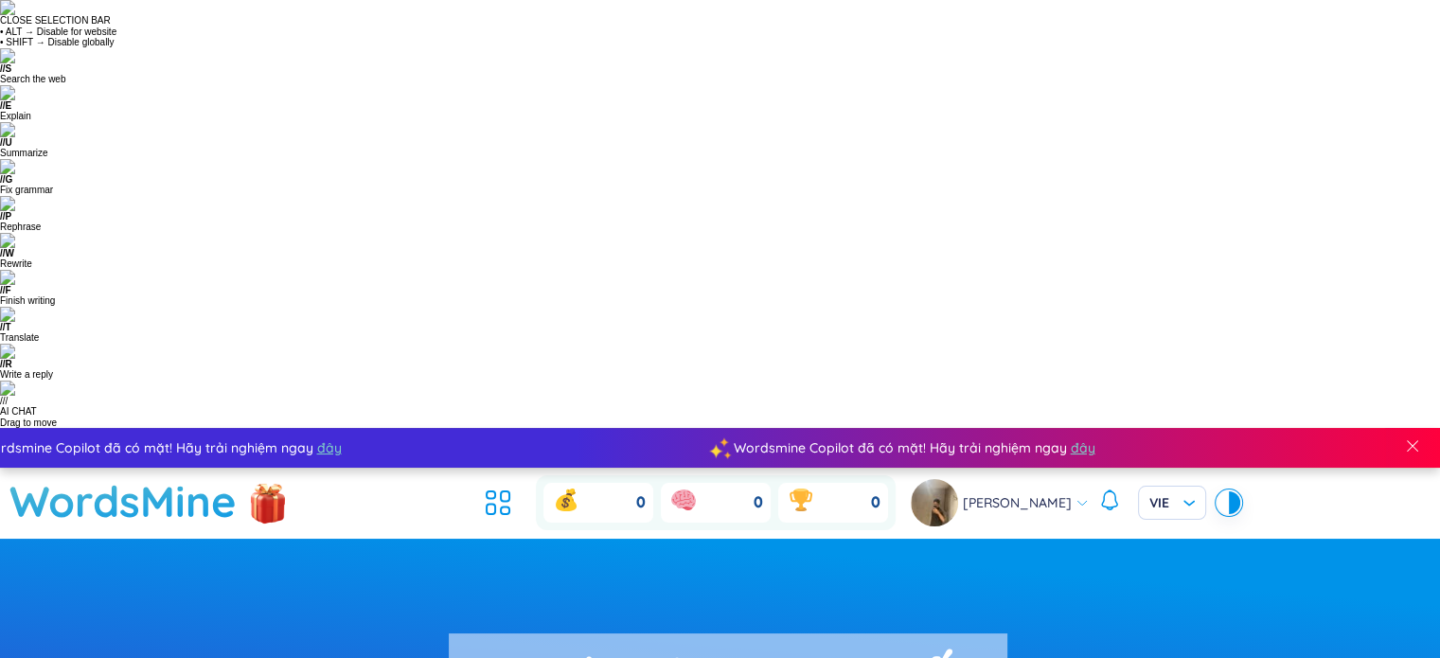
drag, startPoint x: 382, startPoint y: 259, endPoint x: 823, endPoint y: 347, distance: 449.7
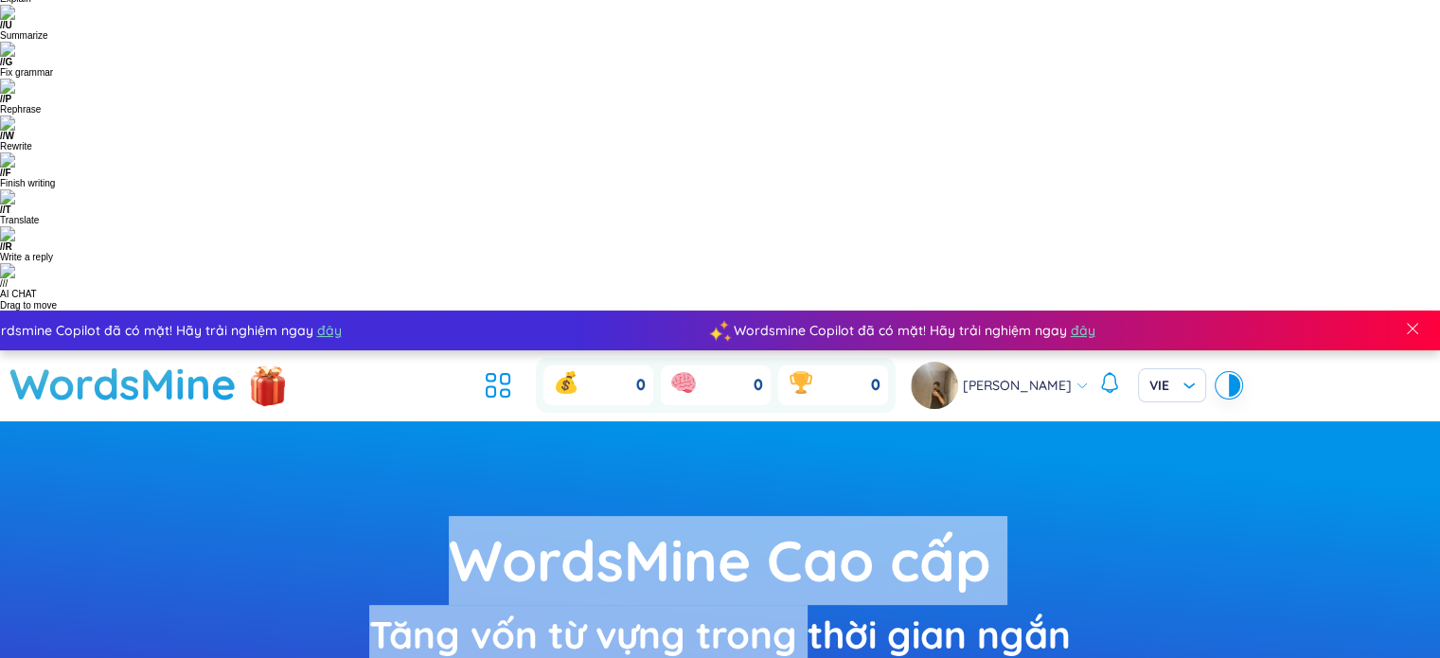
scroll to position [284, 0]
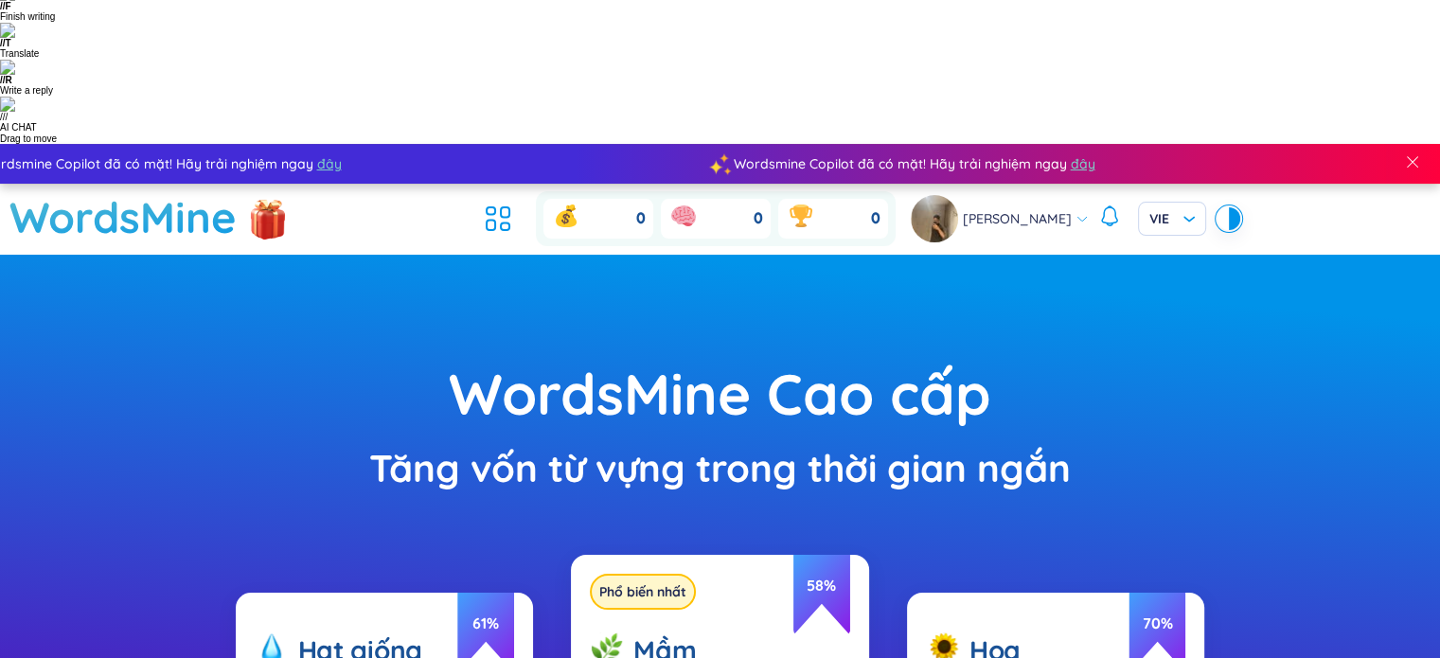
drag, startPoint x: 596, startPoint y: 266, endPoint x: 714, endPoint y: 343, distance: 141.0
drag, startPoint x: 717, startPoint y: 335, endPoint x: 753, endPoint y: 399, distance: 72.9
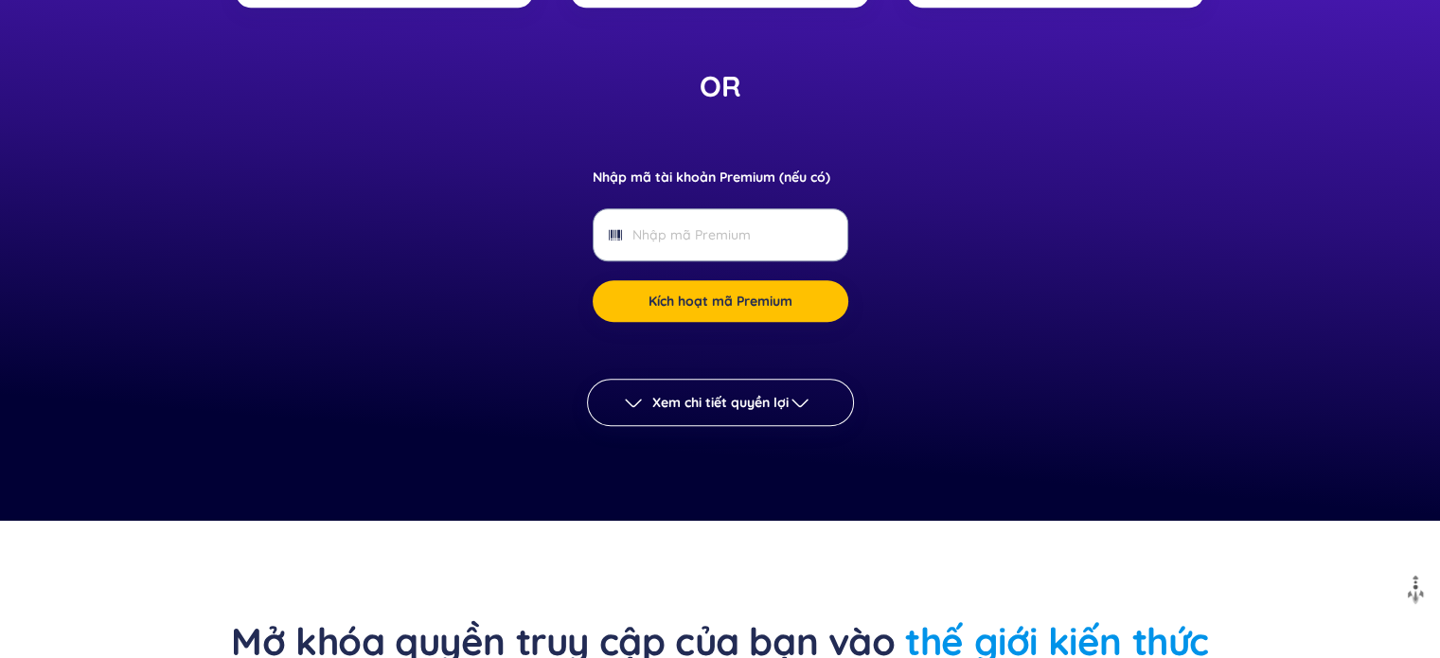
scroll to position [1231, 0]
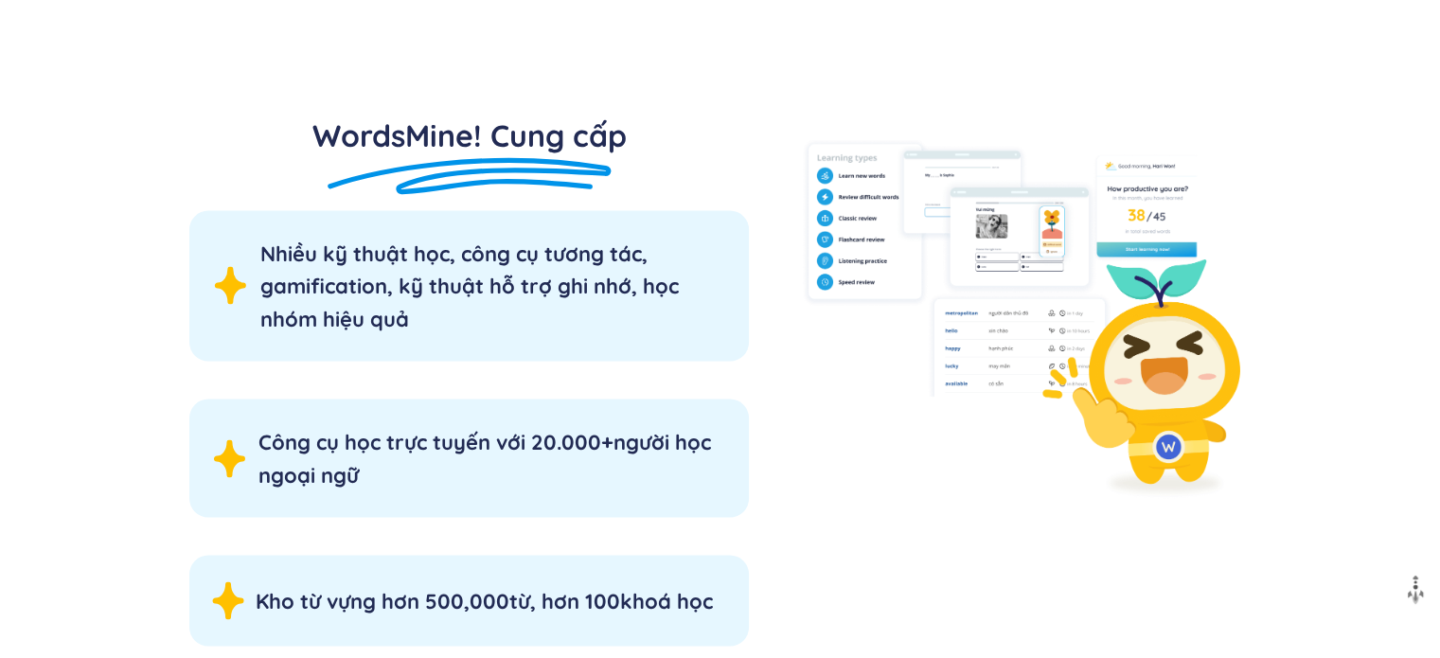
scroll to position [3598, 0]
